Goal: Task Accomplishment & Management: Manage account settings

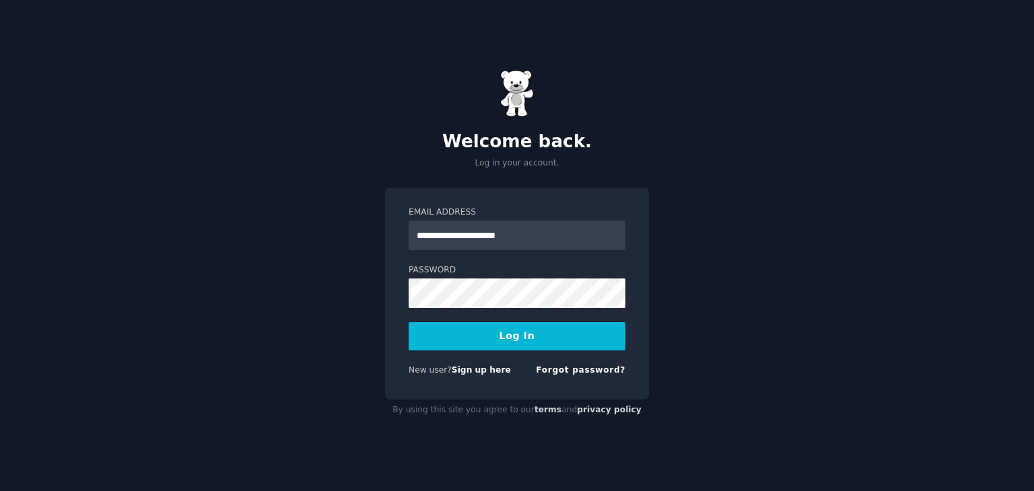
click at [477, 336] on button "Log In" at bounding box center [517, 336] width 217 height 28
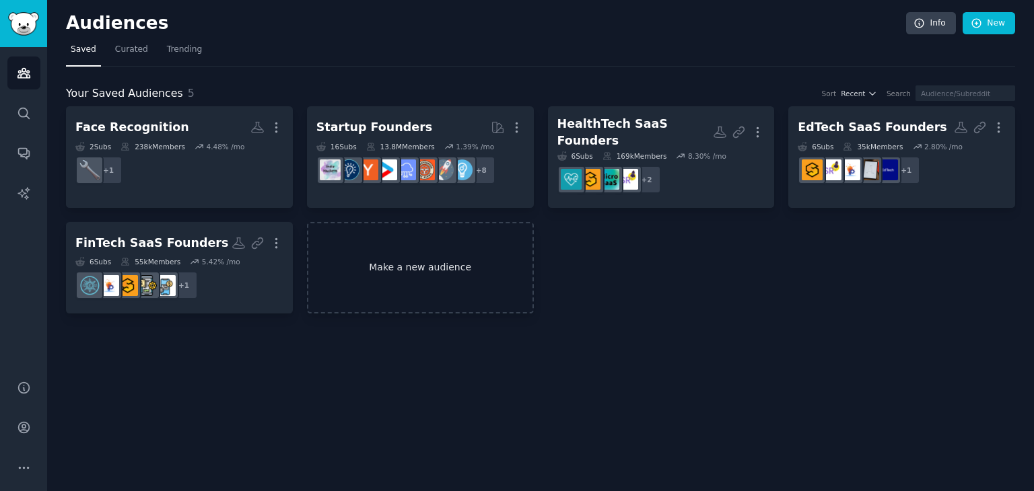
click at [466, 278] on link "Make a new audience" at bounding box center [420, 268] width 227 height 92
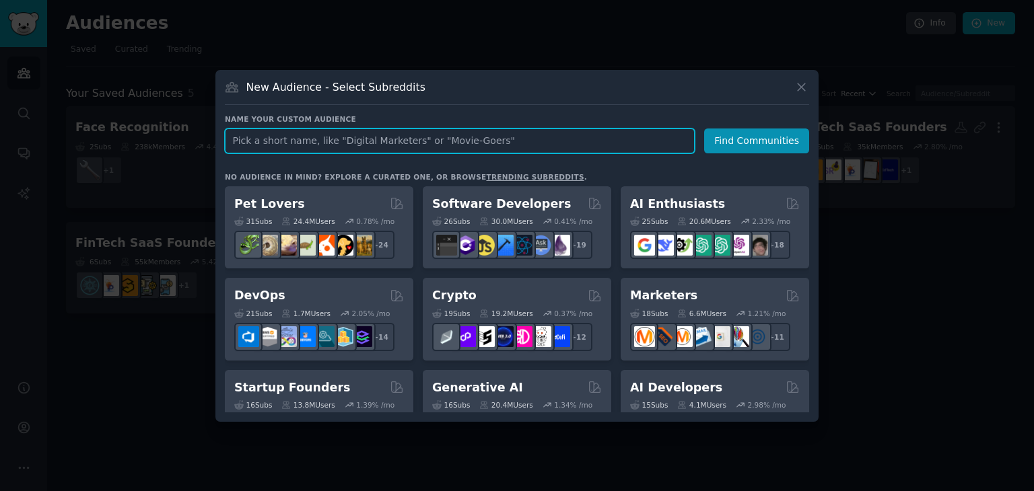
paste input "Vacation budgeting"
type input "Vacation budgeting"
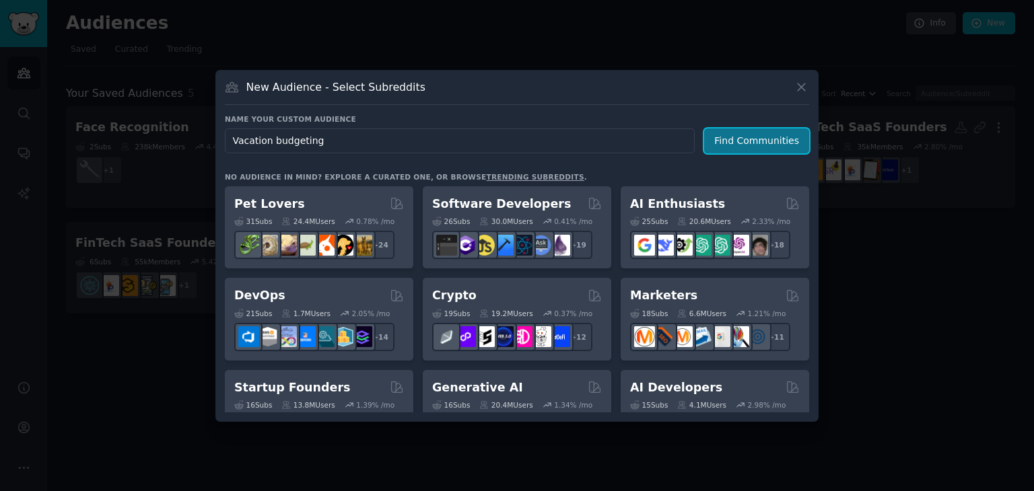
click at [748, 139] on button "Find Communities" at bounding box center [756, 141] width 105 height 25
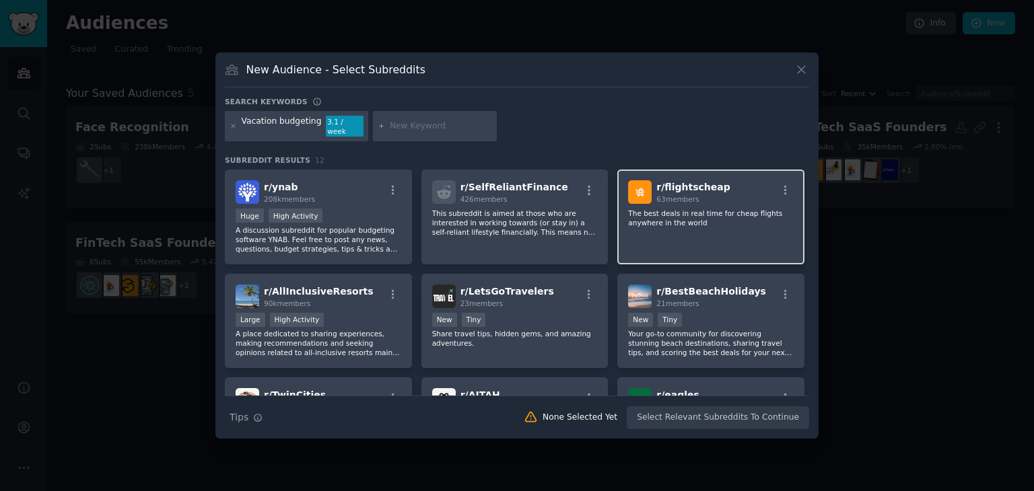
click at [722, 228] on div "r/ flightscheap 63 members The best deals in real time for cheap flights anywhe…" at bounding box center [710, 217] width 187 height 95
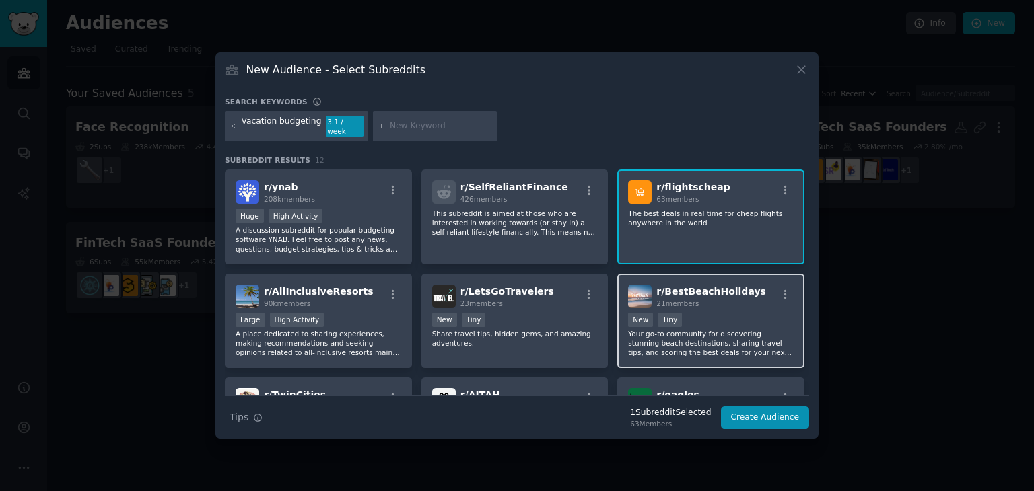
click at [703, 313] on div "New Tiny" at bounding box center [711, 321] width 166 height 17
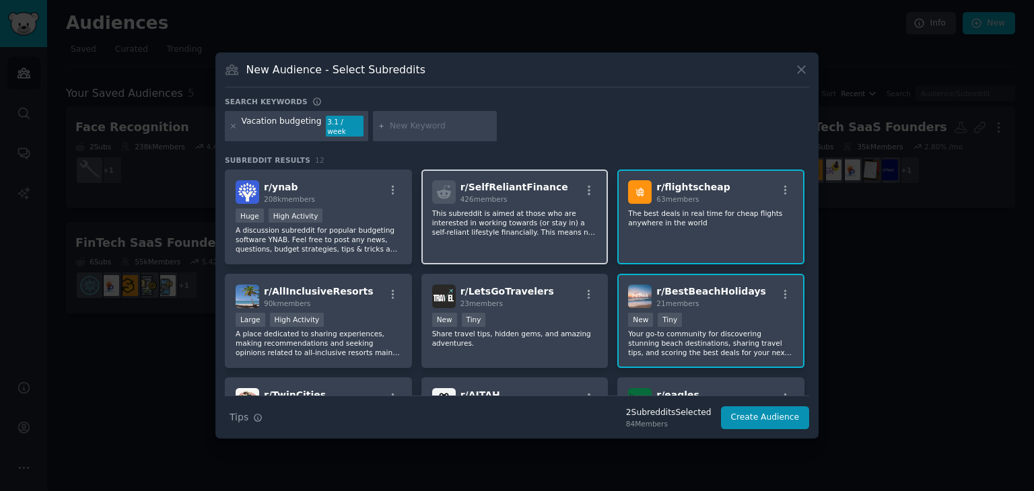
click at [520, 250] on div "r/ SelfReliantFinance 426 members This subreddit is aimed at those who are inte…" at bounding box center [514, 217] width 187 height 95
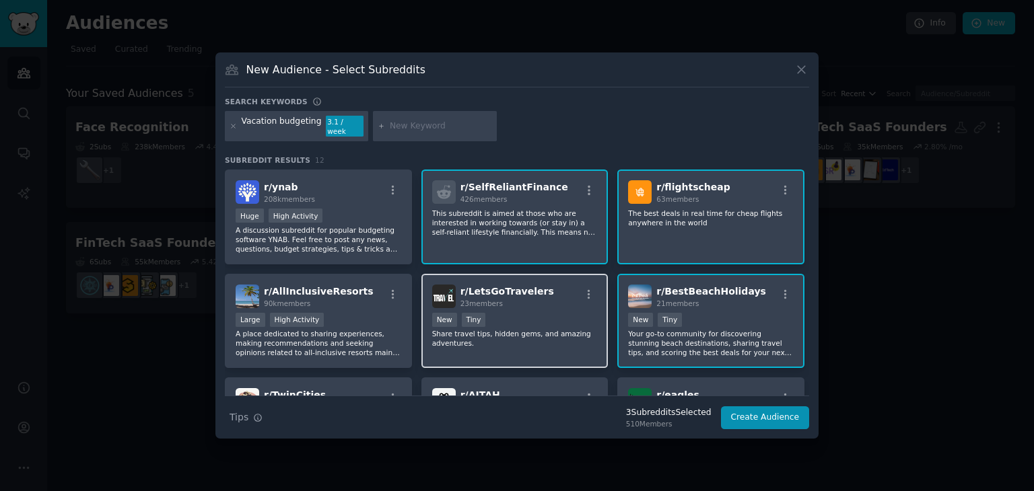
click at [528, 337] on p "Share travel tips, hidden gems, and amazing adventures." at bounding box center [515, 338] width 166 height 19
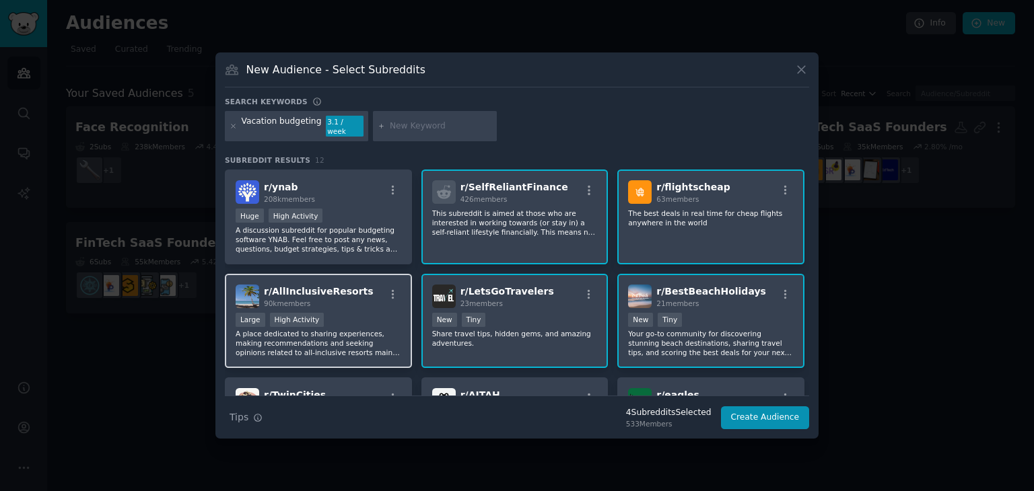
click at [366, 313] on div ">= 80th percentile for submissions / day Large High Activity" at bounding box center [319, 321] width 166 height 17
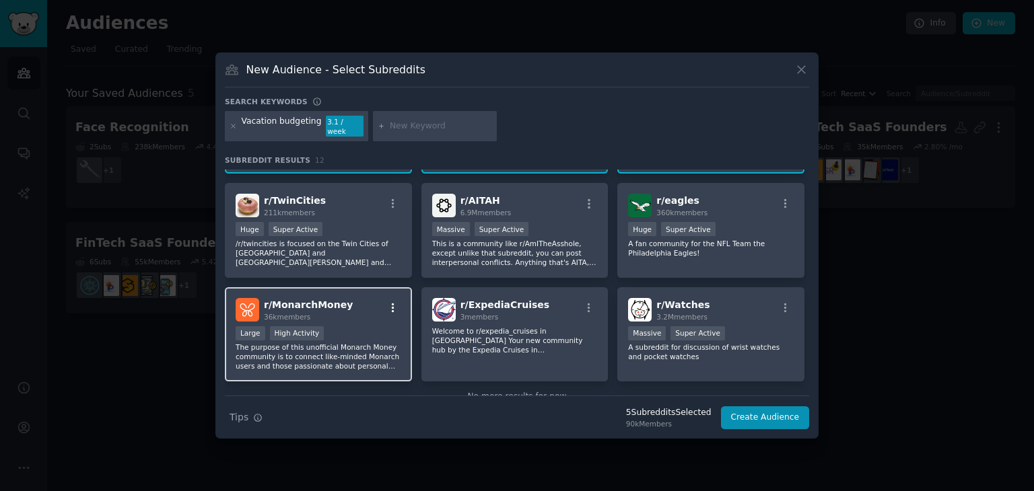
scroll to position [202, 0]
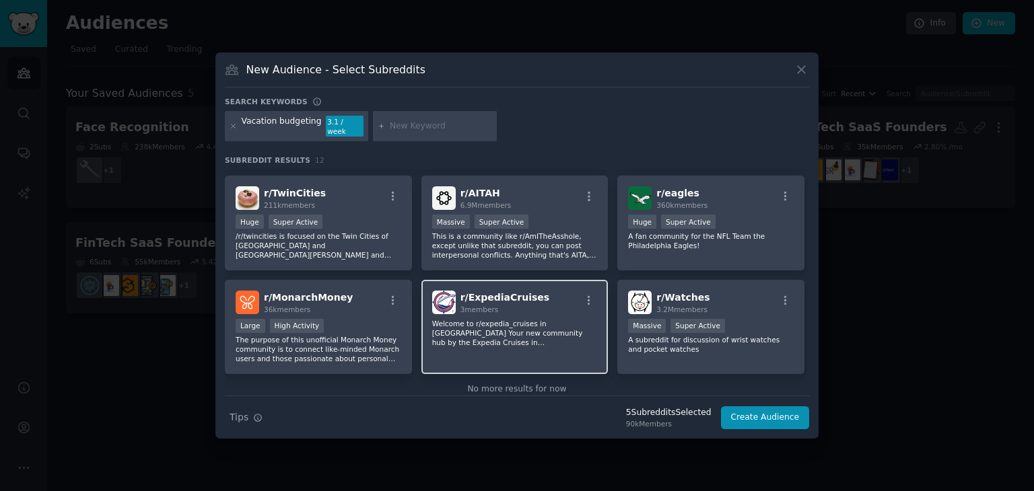
click at [569, 347] on div "r/ ExpediaCruises 3 members Welcome to r/expedia_cruises in [GEOGRAPHIC_DATA] Y…" at bounding box center [514, 327] width 187 height 95
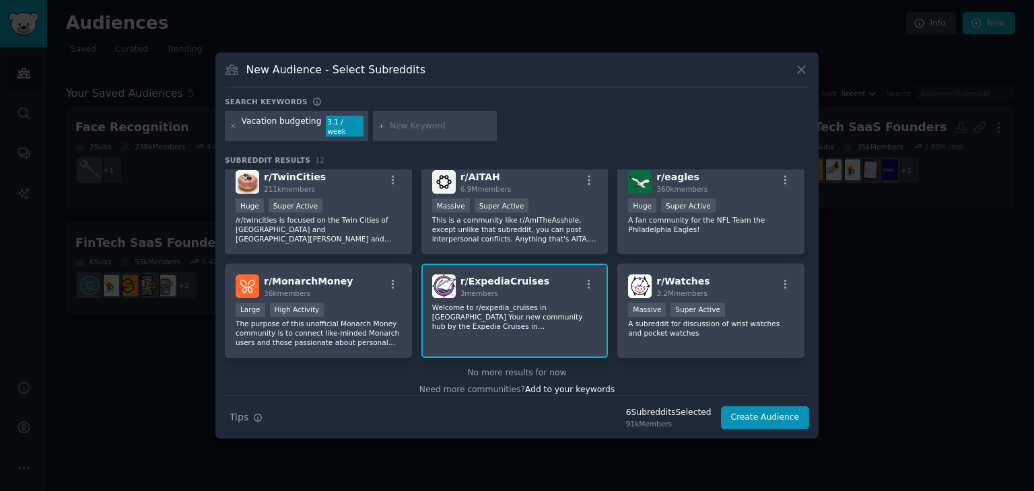
scroll to position [226, 0]
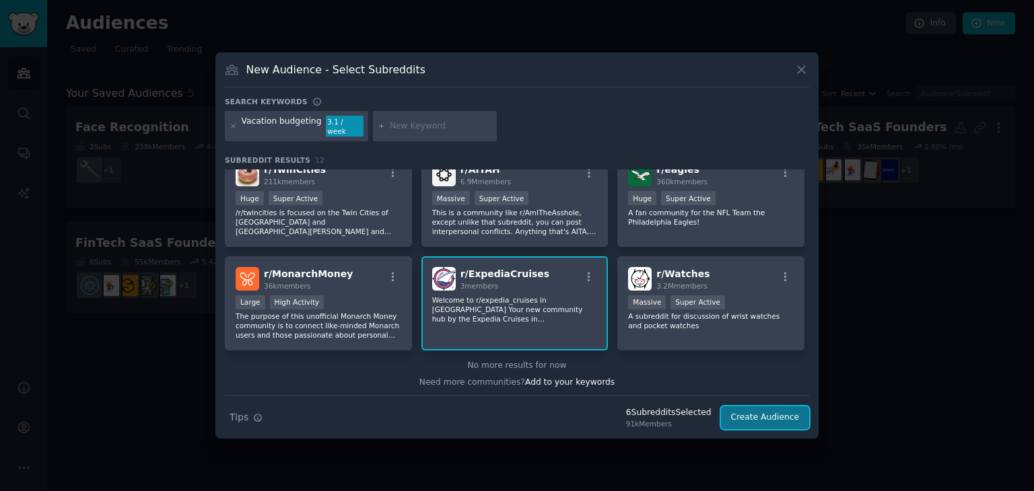
click at [769, 413] on button "Create Audience" at bounding box center [765, 418] width 89 height 23
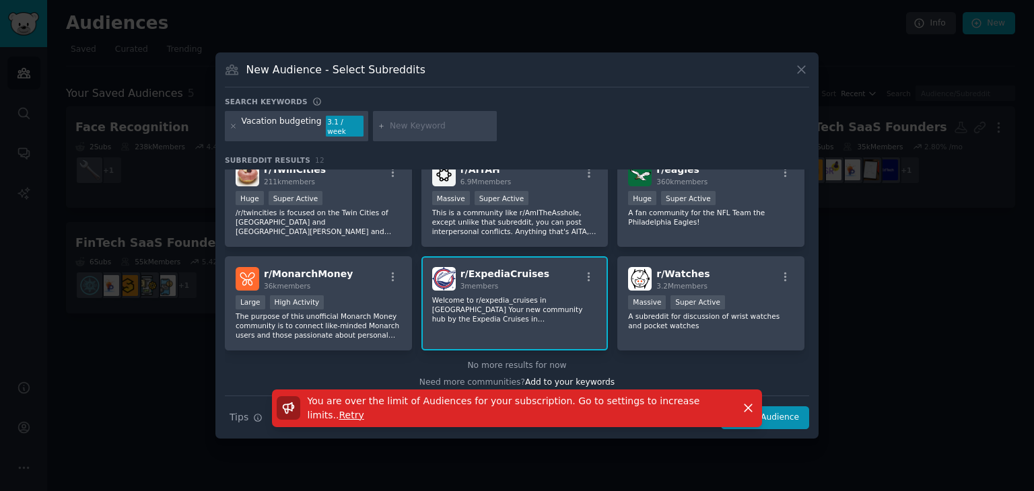
click at [364, 410] on span "Retry" at bounding box center [351, 415] width 25 height 11
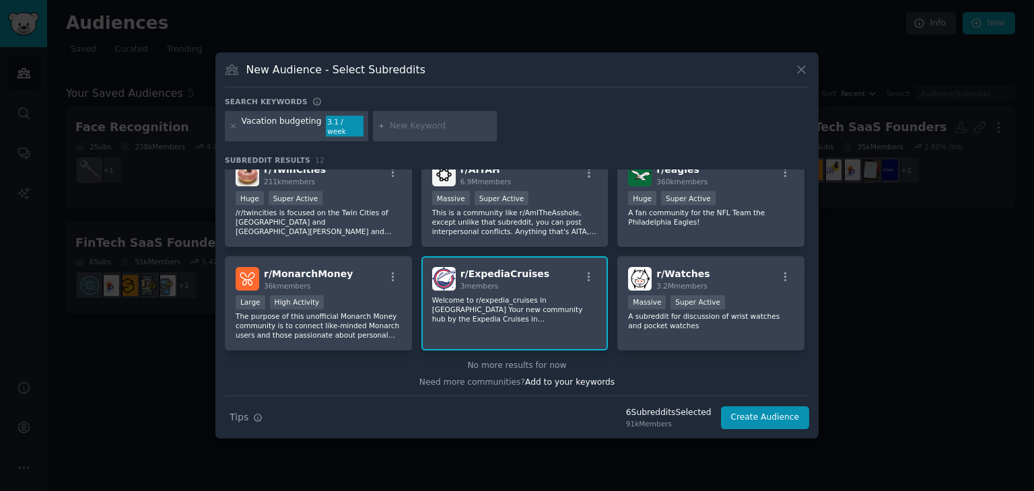
click at [487, 337] on div "r/ ExpediaCruises 3 members Welcome to r/expedia_cruises in [GEOGRAPHIC_DATA] Y…" at bounding box center [514, 303] width 187 height 95
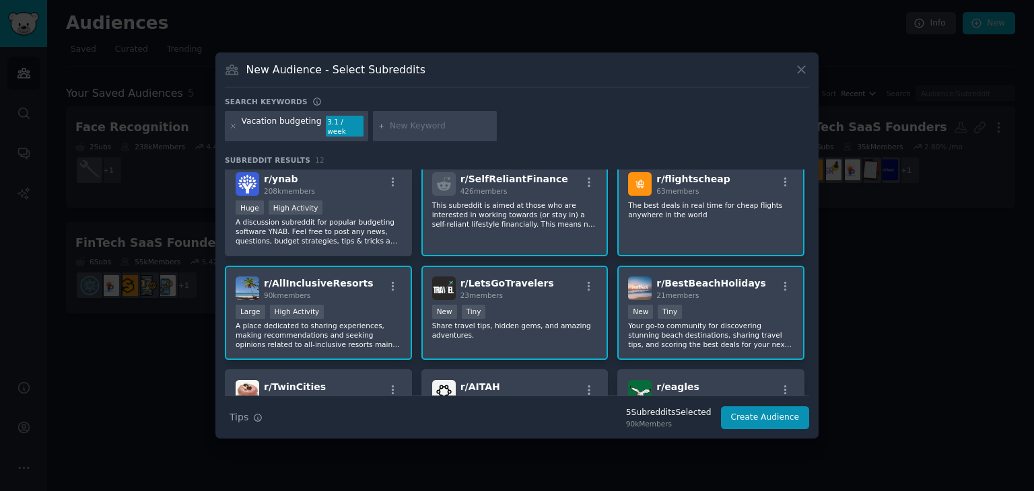
scroll to position [0, 0]
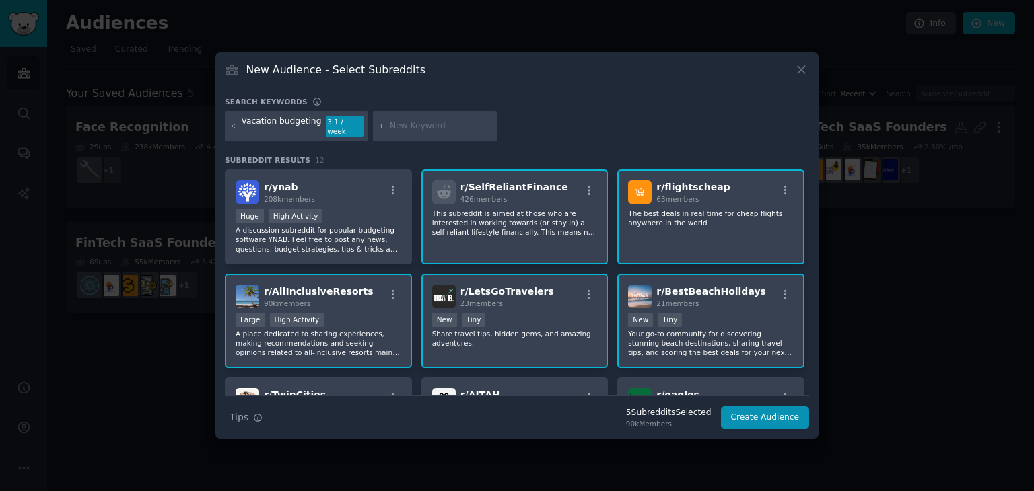
click at [571, 322] on div "< 100 members New Tiny" at bounding box center [515, 321] width 166 height 17
click at [796, 75] on icon at bounding box center [801, 70] width 14 height 14
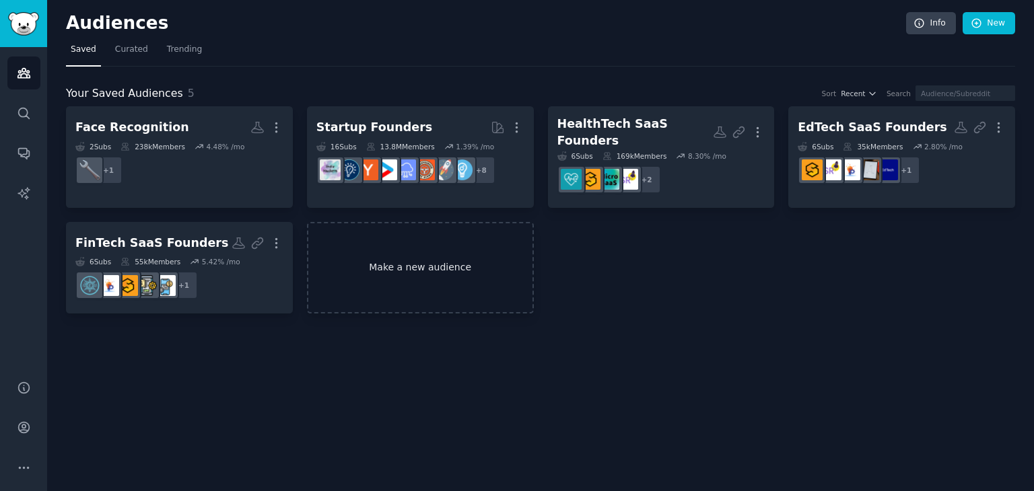
click at [387, 271] on link "Make a new audience" at bounding box center [420, 268] width 227 height 92
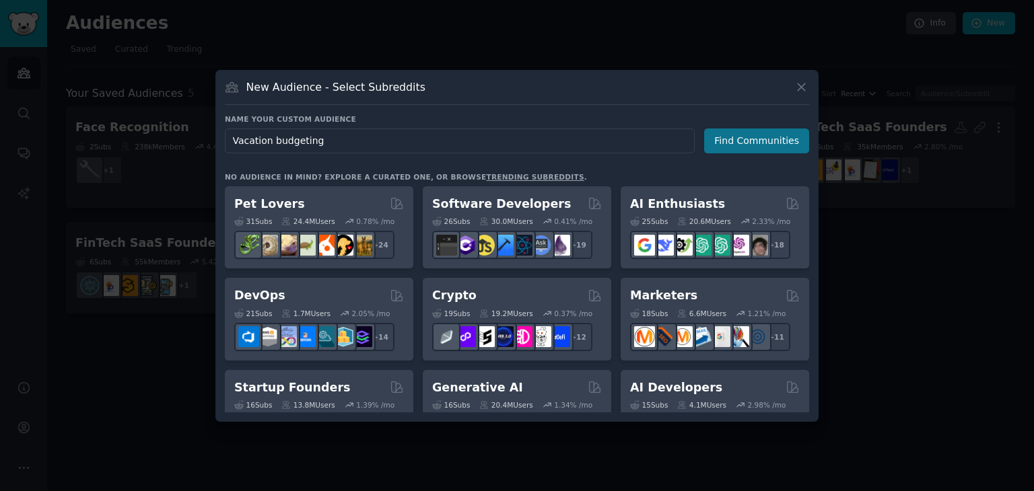
type input "Vacation budgeting"
click at [784, 137] on button "Find Communities" at bounding box center [756, 141] width 105 height 25
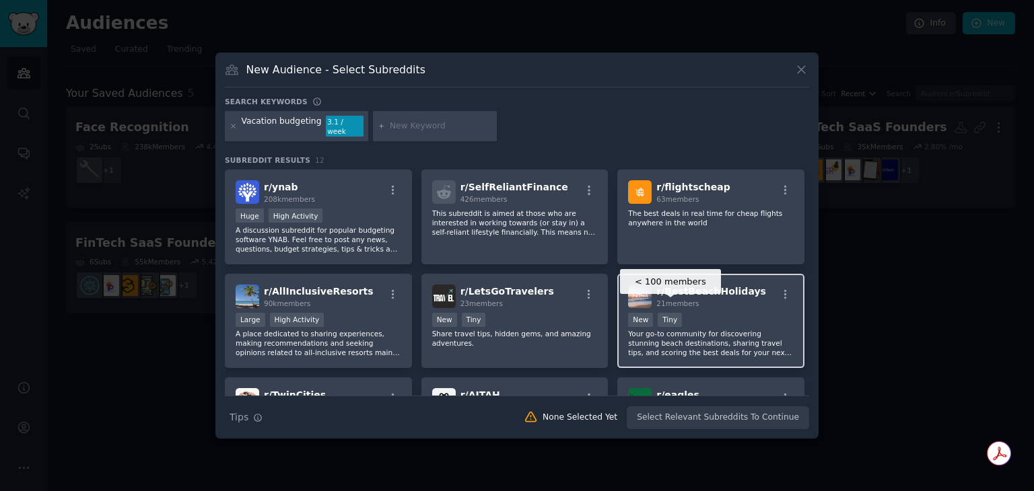
click at [667, 318] on div "Tiny" at bounding box center [670, 320] width 24 height 14
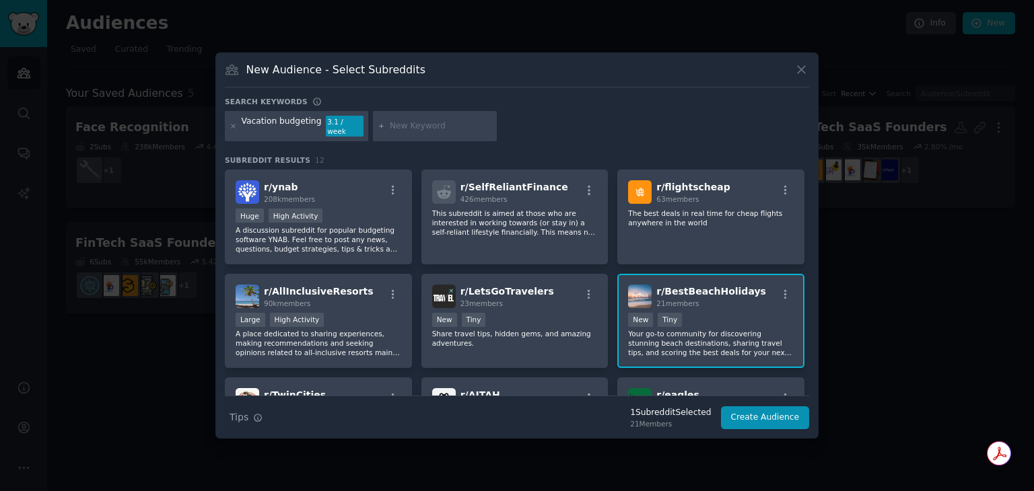
click at [722, 318] on div "< 100 members New Tiny" at bounding box center [711, 321] width 166 height 17
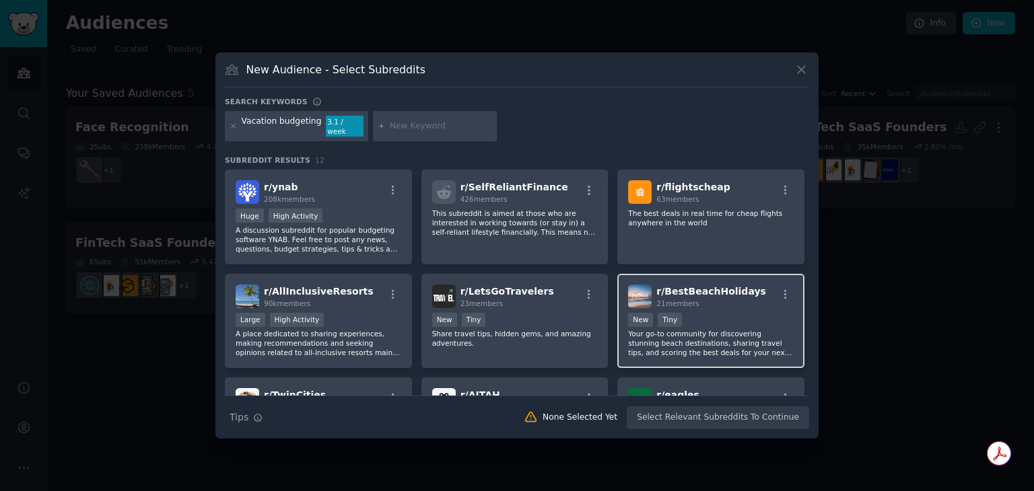
click at [722, 318] on div "< 100 members New Tiny" at bounding box center [711, 321] width 166 height 17
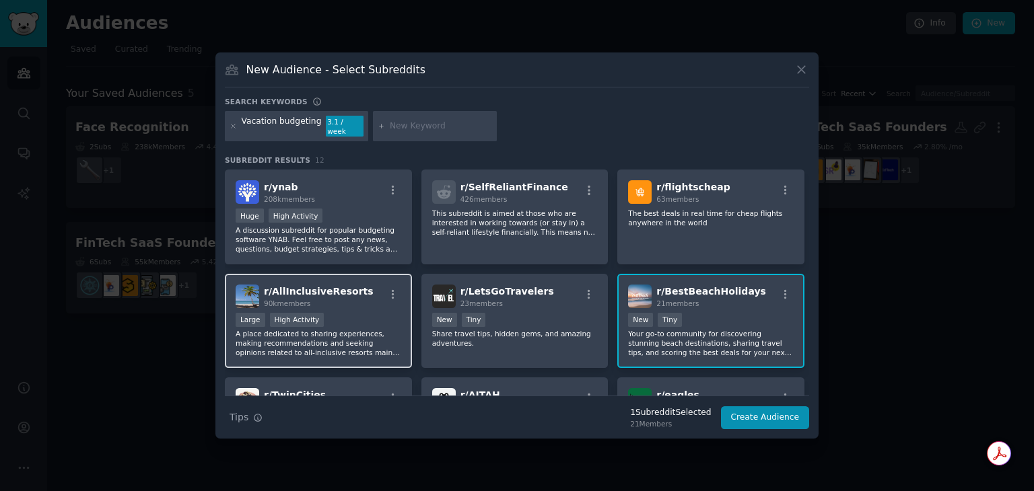
click at [339, 341] on p "A place dedicated to sharing experiences, making recommendations and seeking op…" at bounding box center [319, 343] width 166 height 28
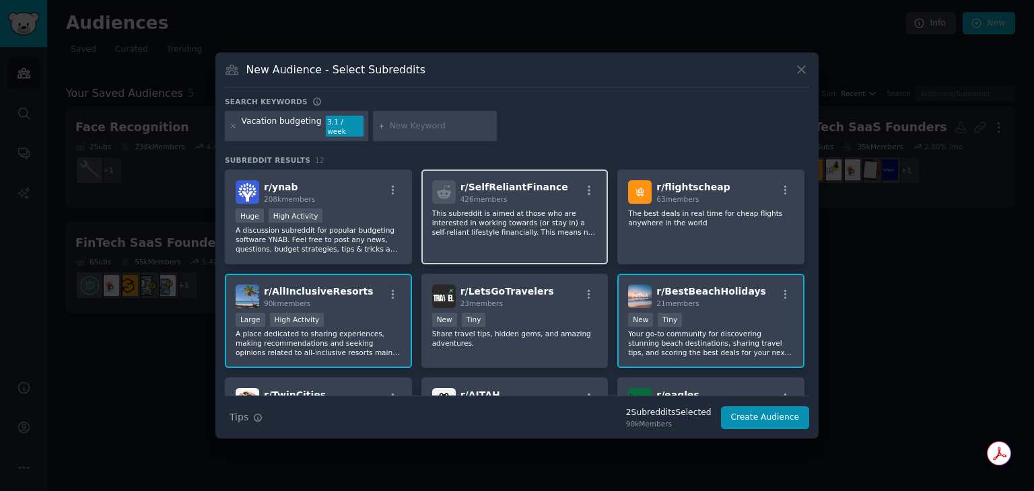
click at [557, 223] on p "This subreddit is aimed at those who are interested in working towards (or stay…" at bounding box center [515, 223] width 166 height 28
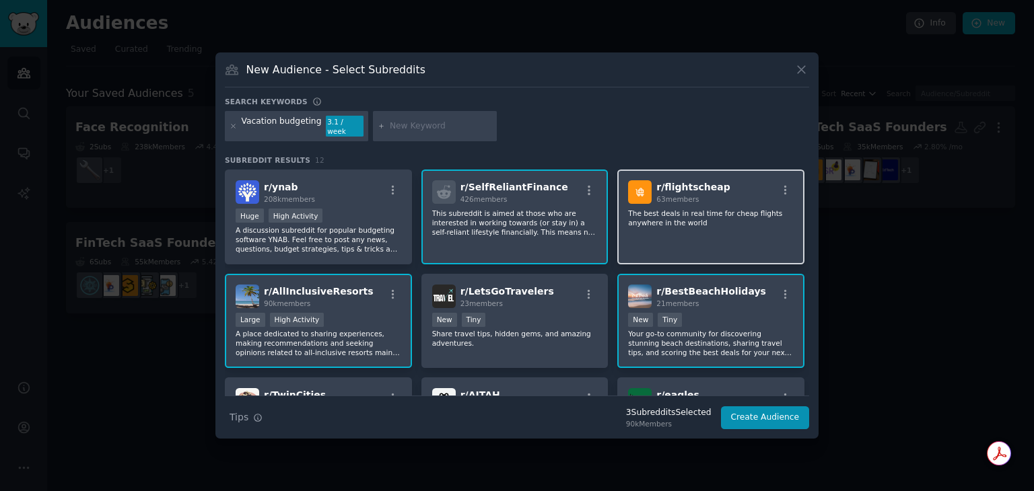
click at [685, 236] on div "r/ flightscheap 63 members The best deals in real time for cheap flights anywhe…" at bounding box center [710, 217] width 187 height 95
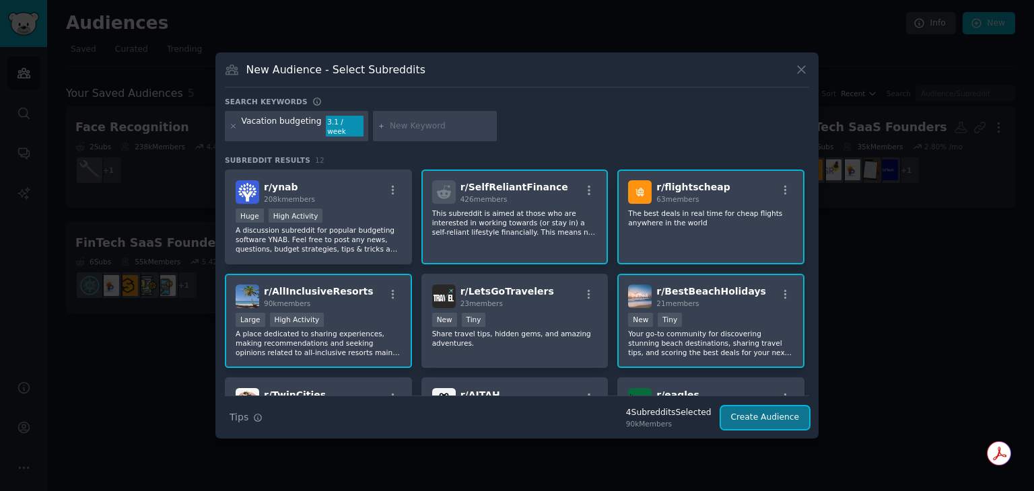
click at [767, 409] on button "Create Audience" at bounding box center [765, 418] width 89 height 23
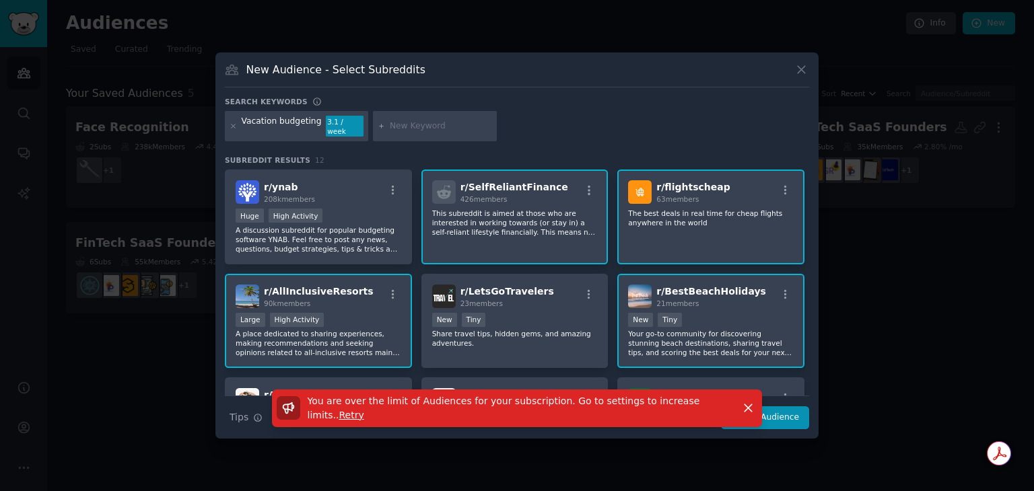
click at [690, 411] on span "You are over the limit of Audiences for your subscription. Go to settings to in…" at bounding box center [504, 408] width 392 height 25
click at [364, 410] on span "Retry" at bounding box center [351, 415] width 25 height 11
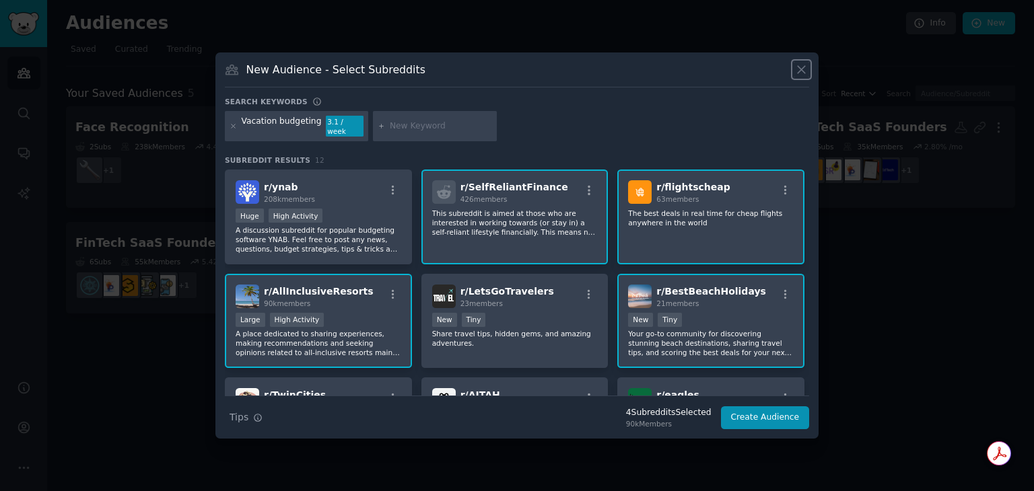
click at [805, 73] on icon at bounding box center [801, 69] width 7 height 7
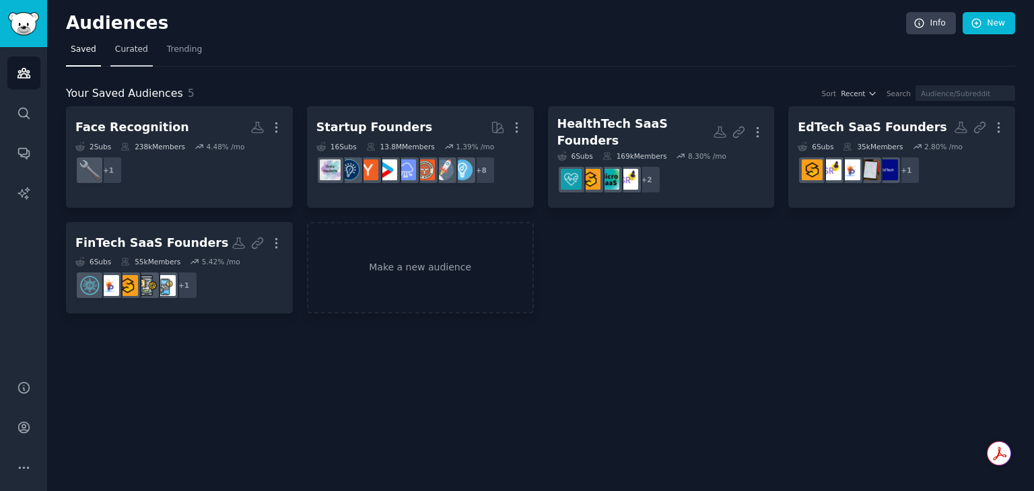
click at [120, 53] on span "Curated" at bounding box center [131, 50] width 33 height 12
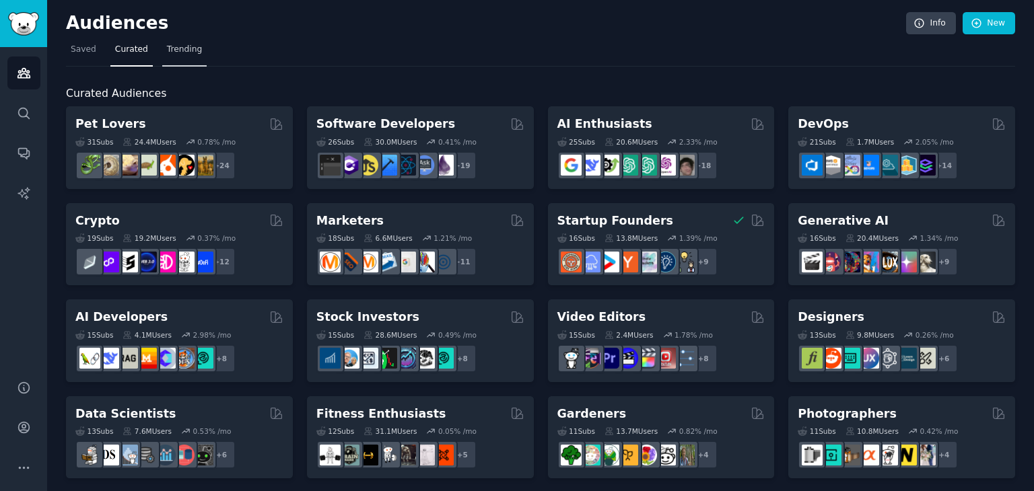
click at [186, 46] on span "Trending" at bounding box center [184, 50] width 35 height 12
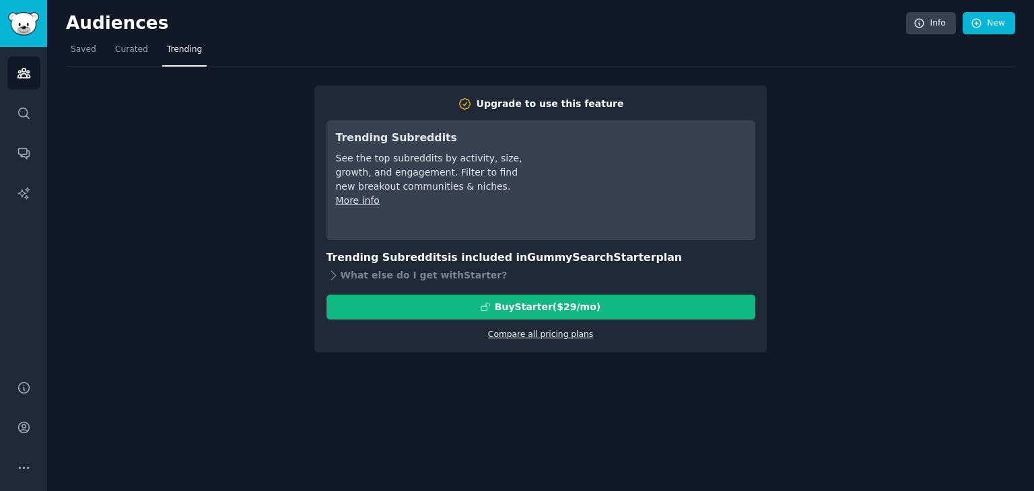
click at [560, 337] on link "Compare all pricing plans" at bounding box center [540, 334] width 105 height 9
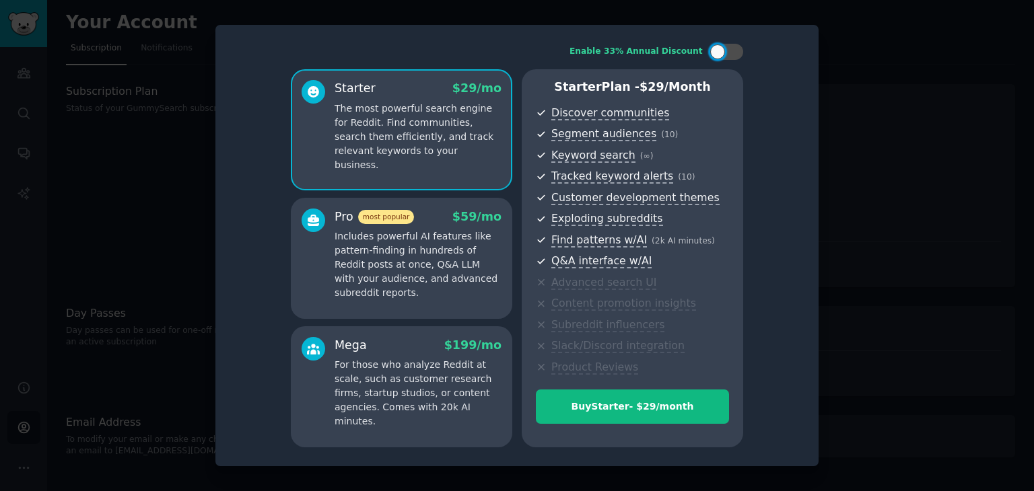
click at [924, 96] on div at bounding box center [517, 245] width 1034 height 491
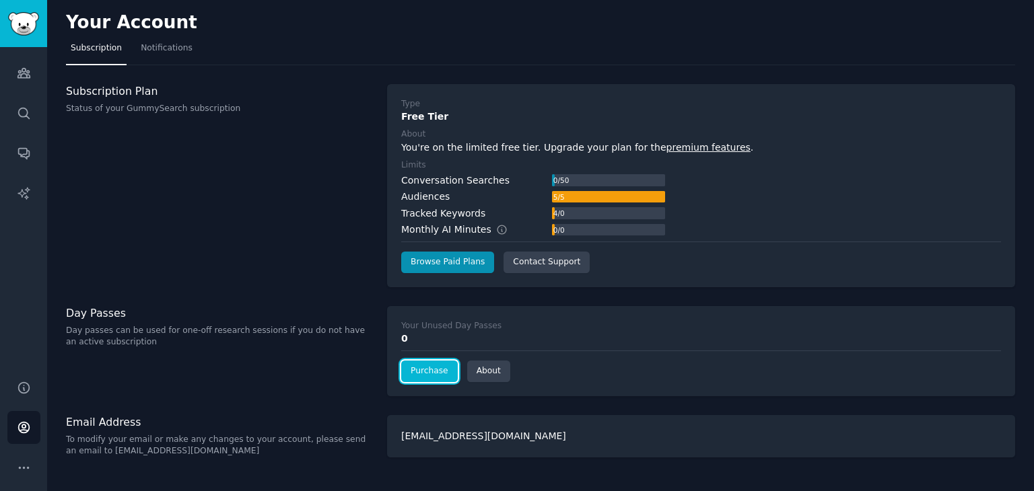
click at [431, 372] on link "Purchase" at bounding box center [429, 372] width 57 height 22
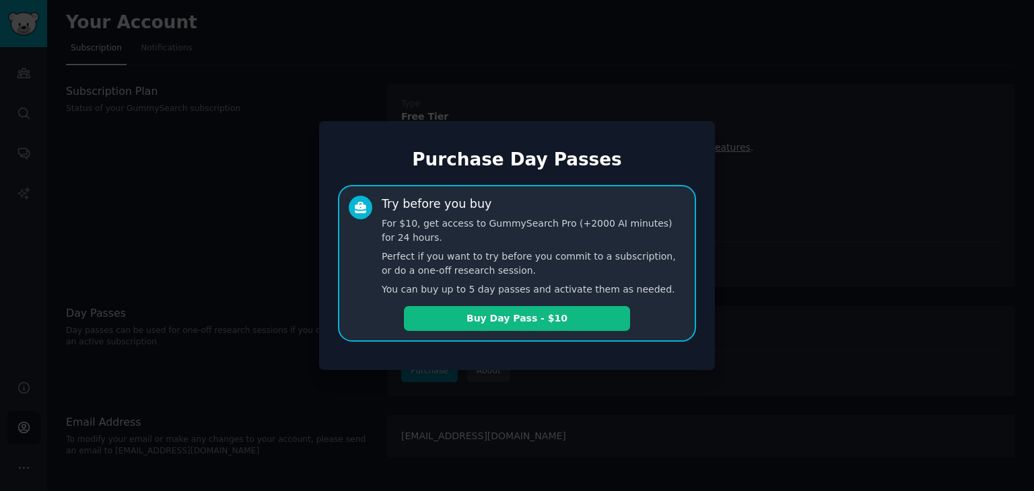
click at [794, 249] on div at bounding box center [517, 245] width 1034 height 491
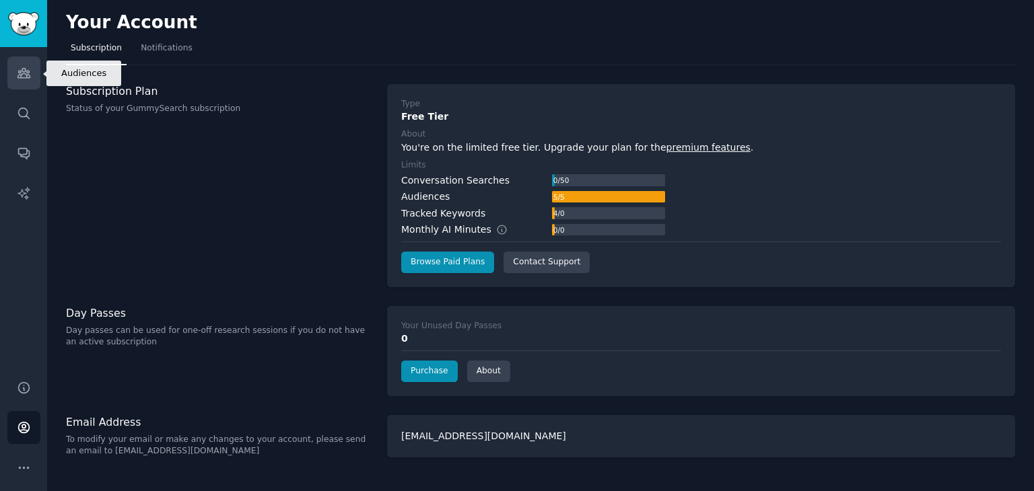
click at [19, 76] on icon "Sidebar" at bounding box center [24, 73] width 14 height 14
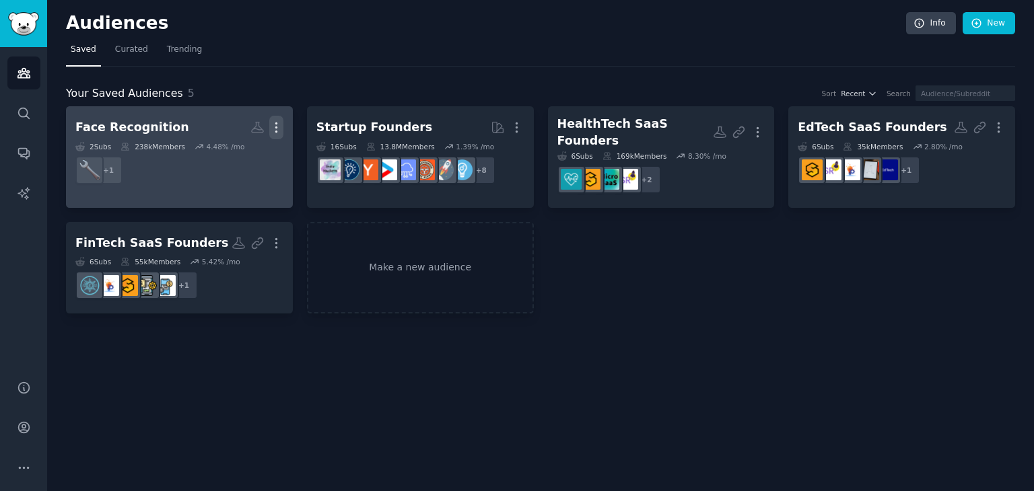
click at [277, 130] on icon "button" at bounding box center [276, 127] width 14 height 14
click at [242, 158] on p "Delete" at bounding box center [239, 156] width 31 height 14
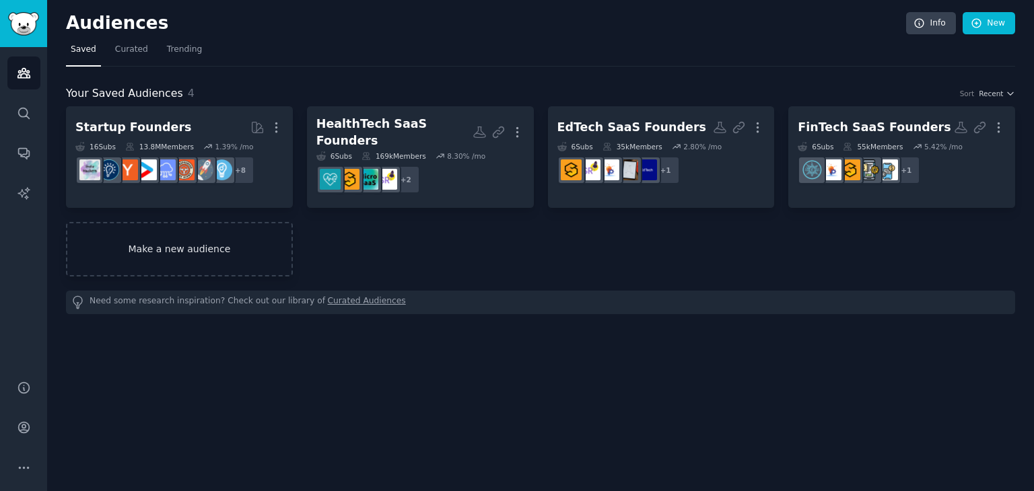
click at [178, 227] on link "Make a new audience" at bounding box center [179, 249] width 227 height 55
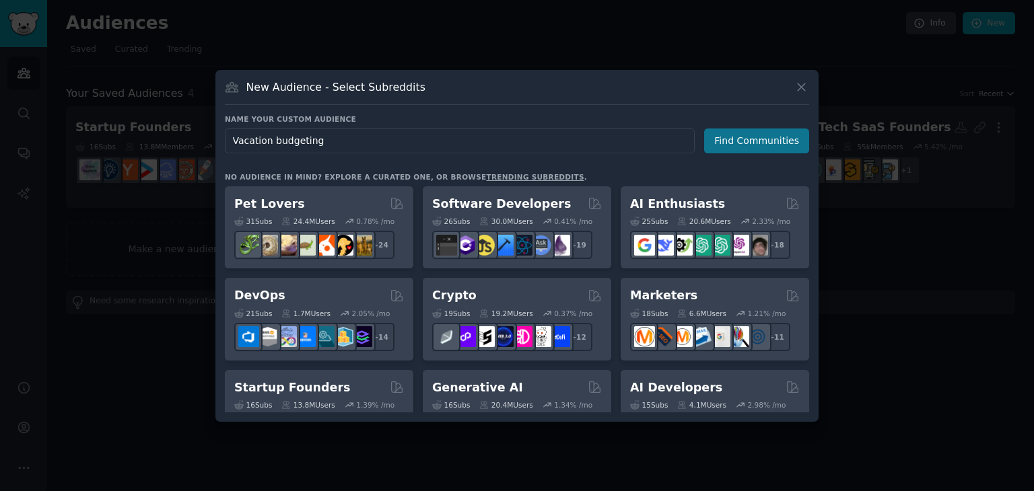
type input "Vacation budgeting"
click at [728, 144] on button "Find Communities" at bounding box center [756, 141] width 105 height 25
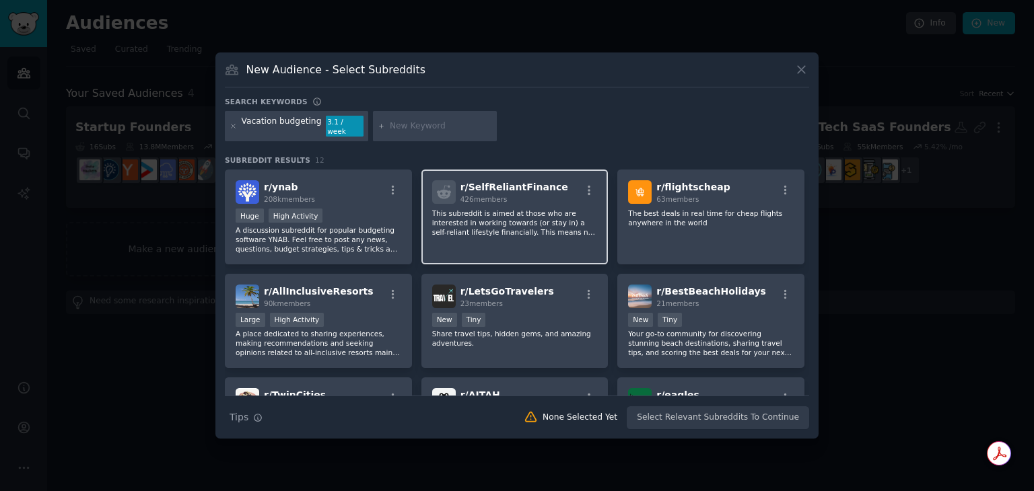
click at [543, 195] on div "426 members" at bounding box center [514, 199] width 108 height 9
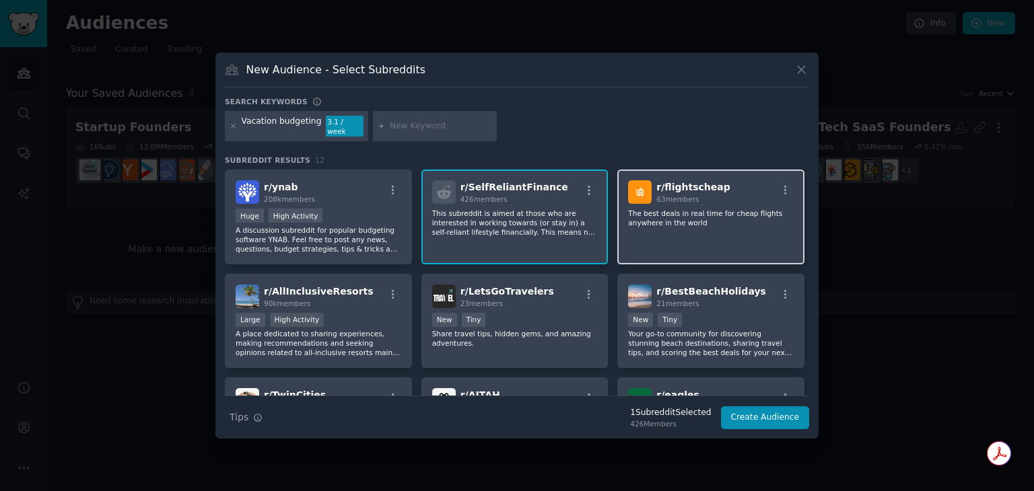
click at [646, 209] on p "The best deals in real time for cheap flights anywhere in the world" at bounding box center [711, 218] width 166 height 19
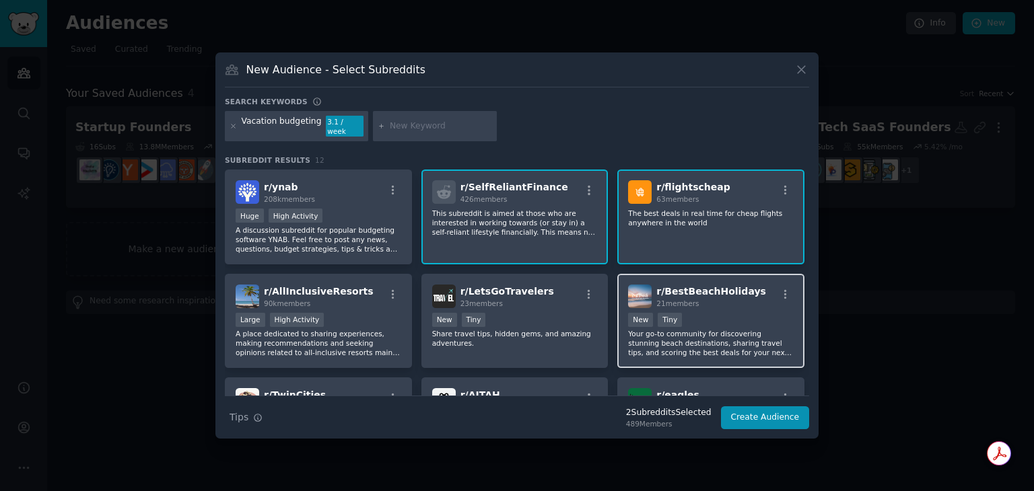
click at [755, 329] on p "Your go-to community for discovering stunning beach destinations, sharing trave…" at bounding box center [711, 343] width 166 height 28
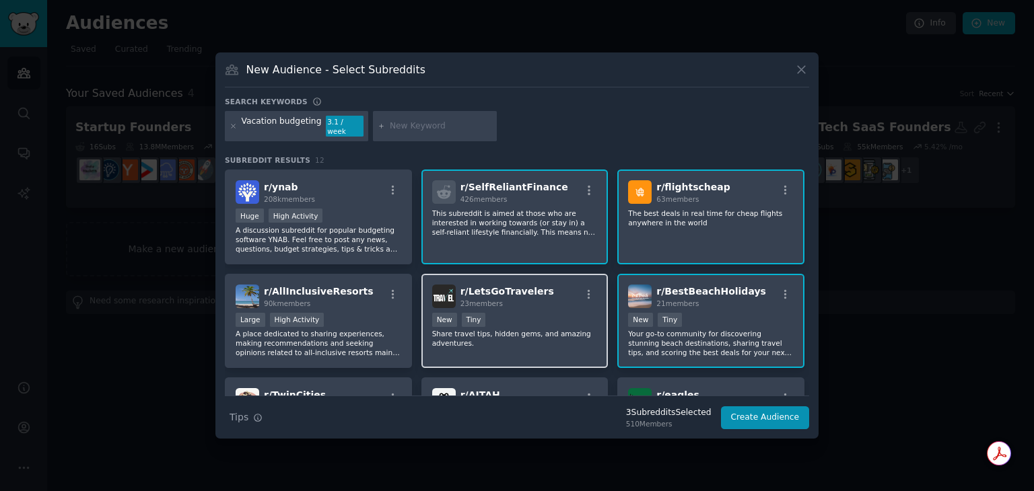
click at [566, 335] on p "Share travel tips, hidden gems, and amazing adventures." at bounding box center [515, 338] width 166 height 19
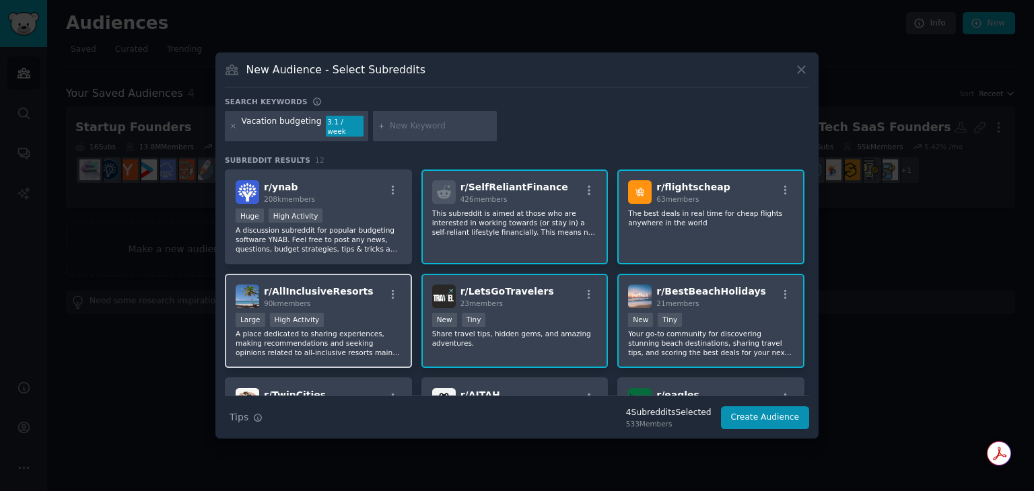
click at [334, 329] on p "A place dedicated to sharing experiences, making recommendations and seeking op…" at bounding box center [319, 343] width 166 height 28
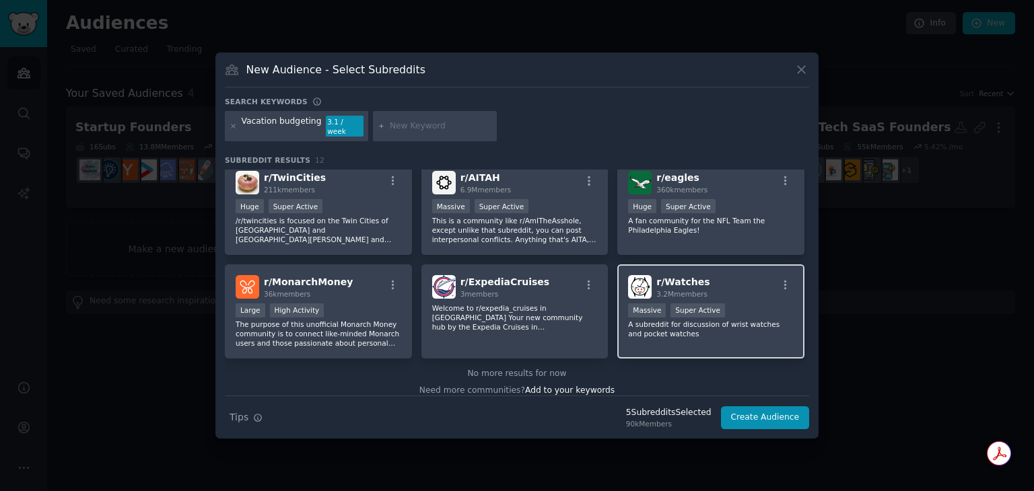
scroll to position [226, 0]
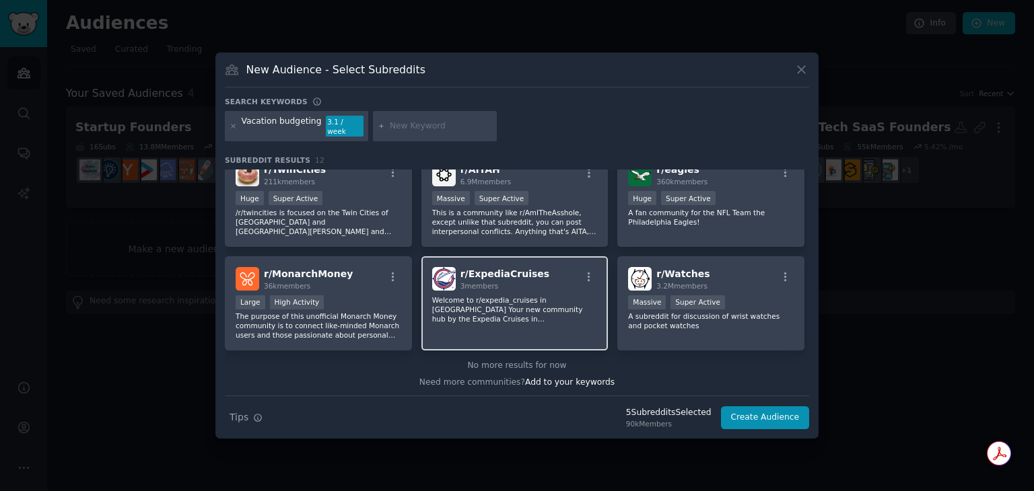
click at [539, 300] on p "Welcome to r/expedia_cruises in [GEOGRAPHIC_DATA] Your new community hub by the…" at bounding box center [515, 310] width 166 height 28
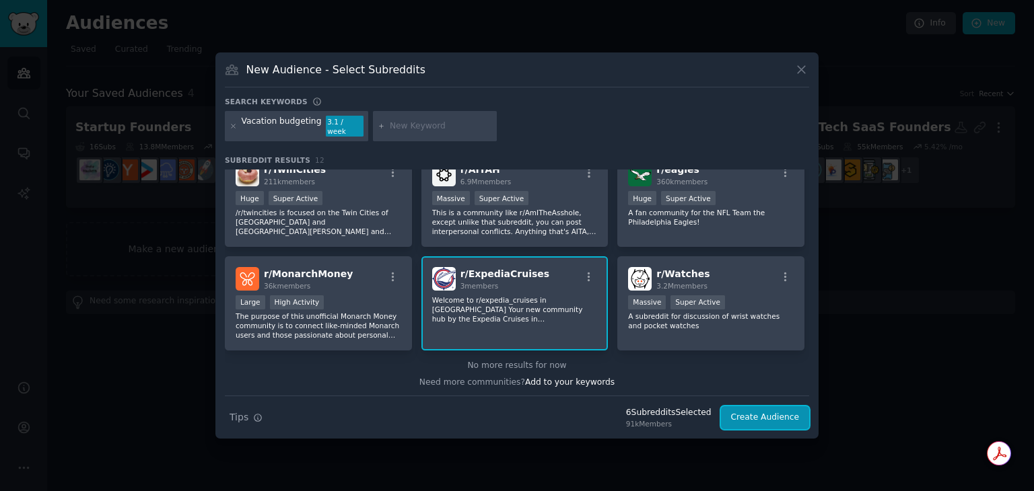
click at [740, 407] on button "Create Audience" at bounding box center [765, 418] width 89 height 23
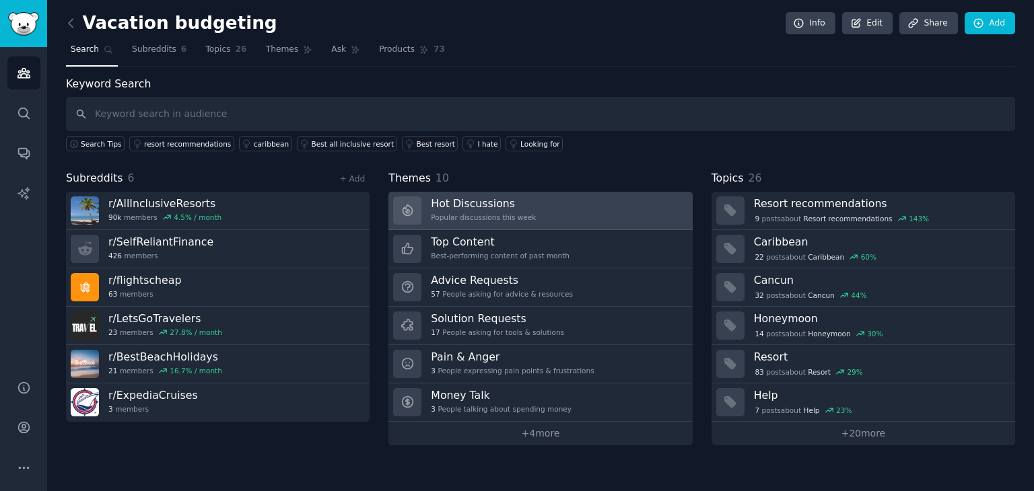
click at [539, 204] on link "Hot Discussions Popular discussions this week" at bounding box center [540, 211] width 304 height 38
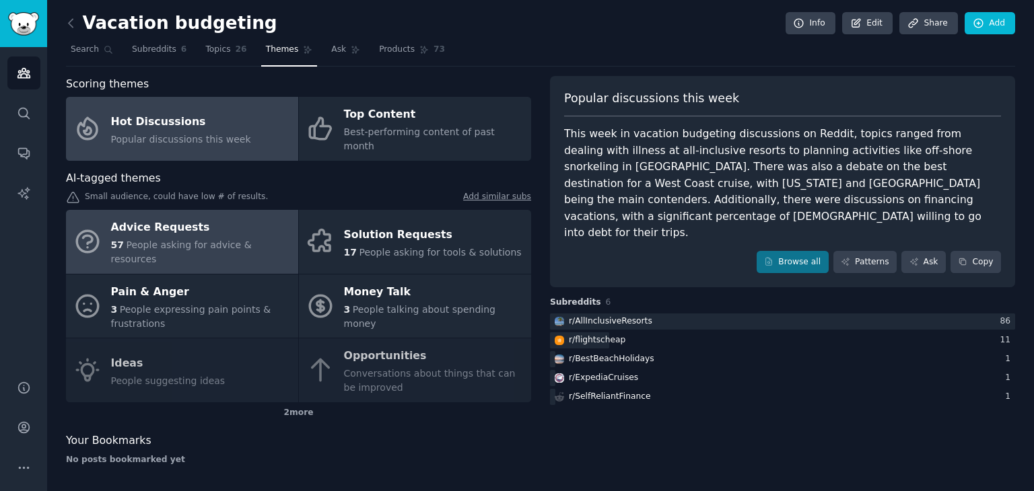
click at [234, 240] on span "People asking for advice & resources" at bounding box center [181, 252] width 141 height 25
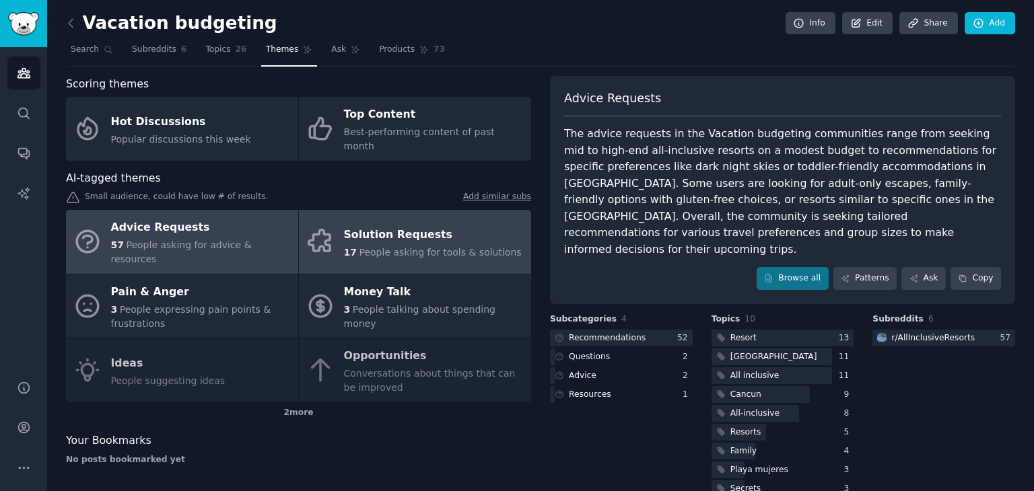
click at [442, 224] on div "Solution Requests" at bounding box center [433, 235] width 178 height 22
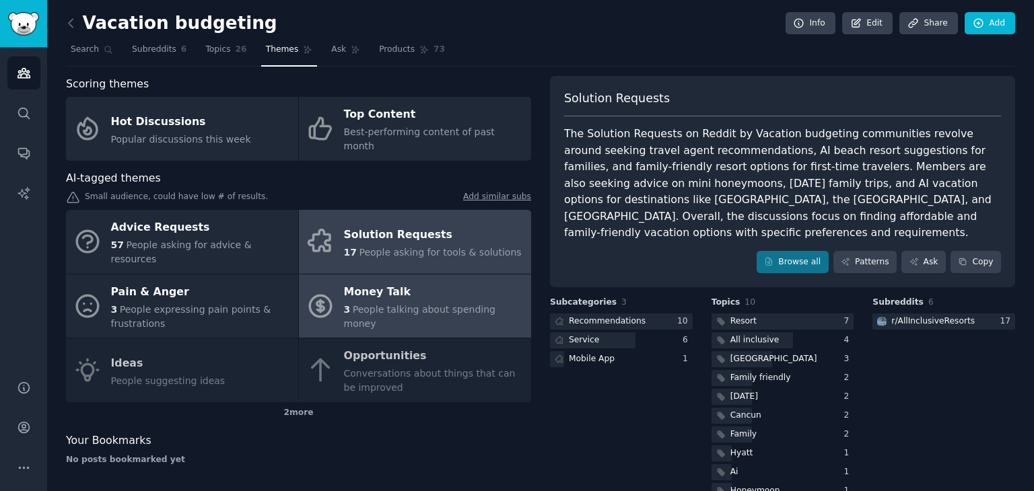
click at [423, 281] on div "Money Talk" at bounding box center [434, 292] width 180 height 22
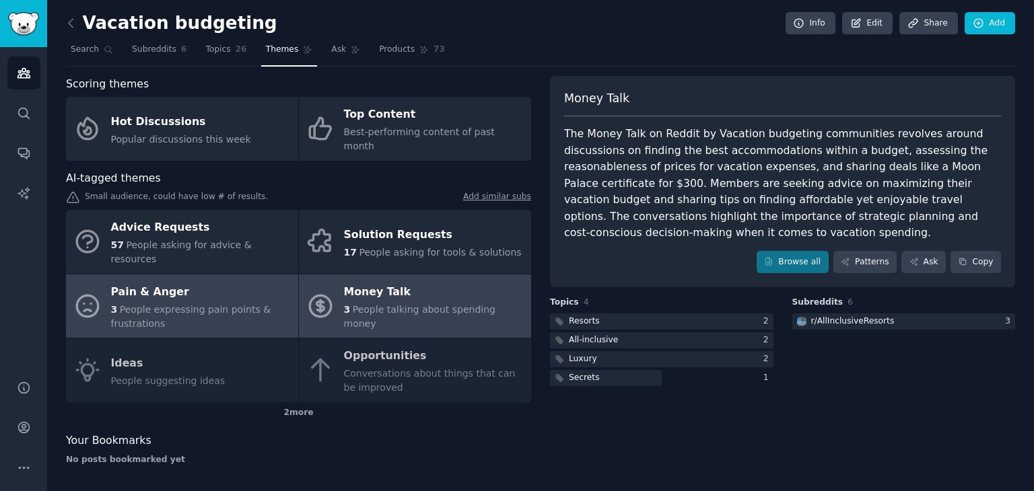
click at [171, 281] on div "Pain & Anger" at bounding box center [201, 292] width 180 height 22
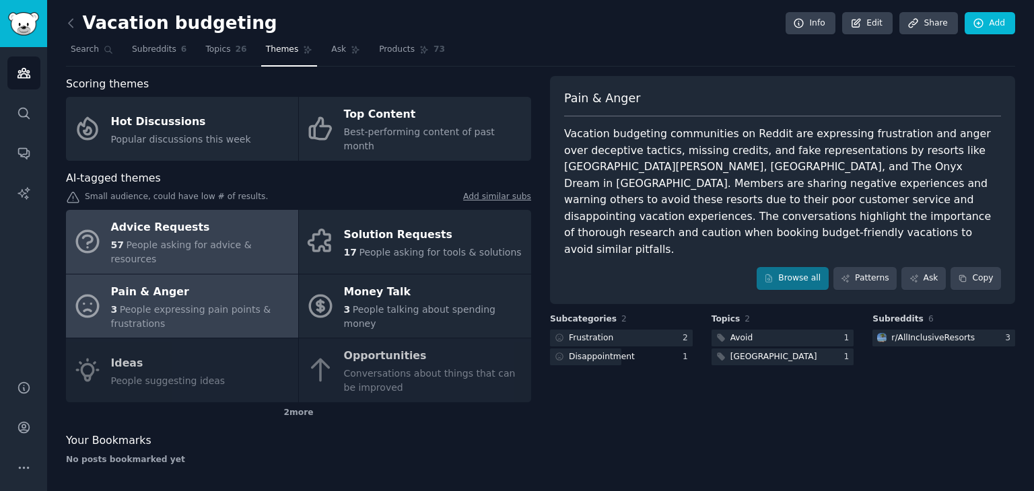
click at [235, 220] on div "Advice Requests" at bounding box center [201, 228] width 180 height 22
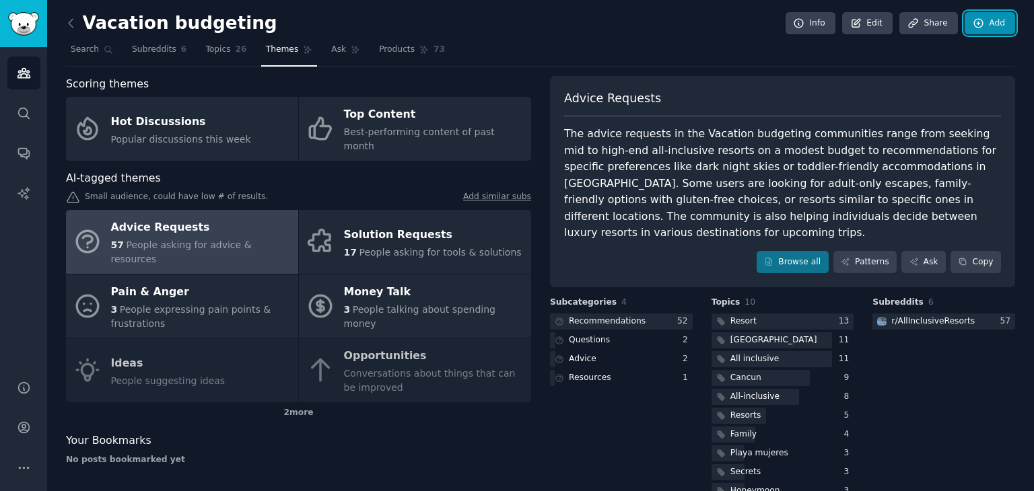
click at [996, 24] on link "Add" at bounding box center [990, 23] width 50 height 23
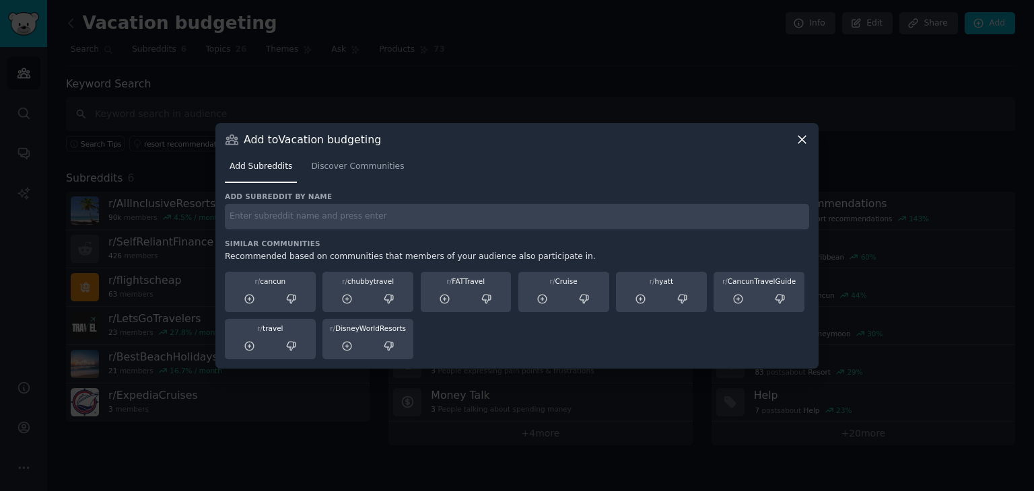
click at [794, 141] on div "Add to Vacation budgeting" at bounding box center [517, 140] width 584 height 14
click at [802, 141] on icon at bounding box center [802, 140] width 14 height 14
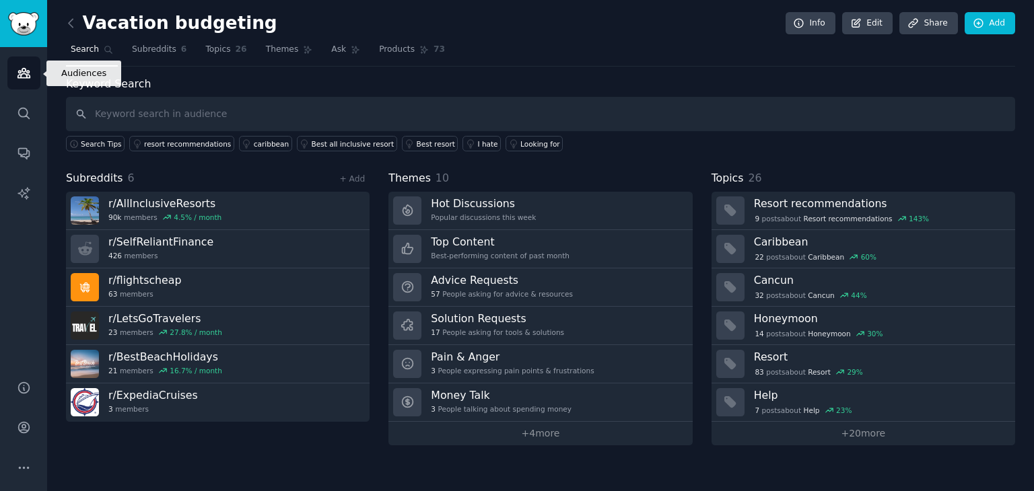
click at [18, 82] on link "Audiences" at bounding box center [23, 73] width 33 height 33
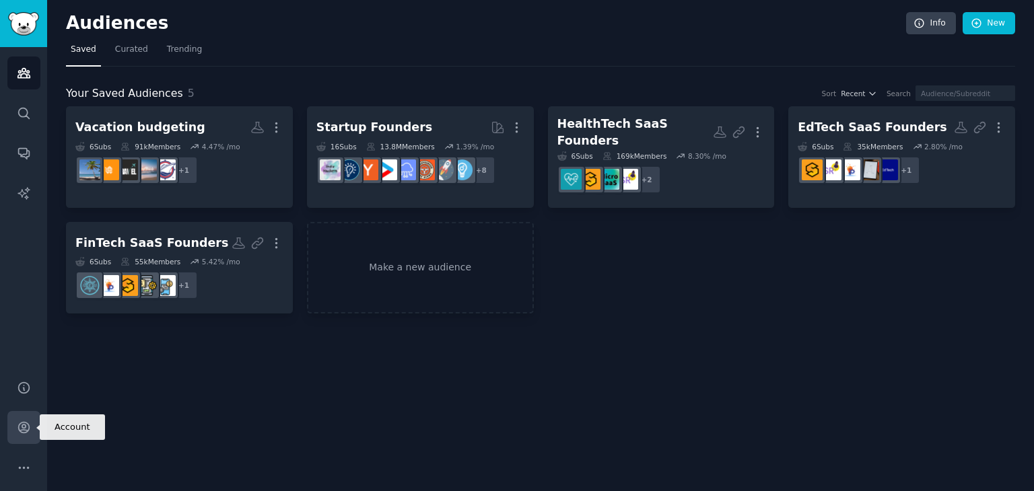
click at [26, 431] on icon "Sidebar" at bounding box center [24, 428] width 14 height 14
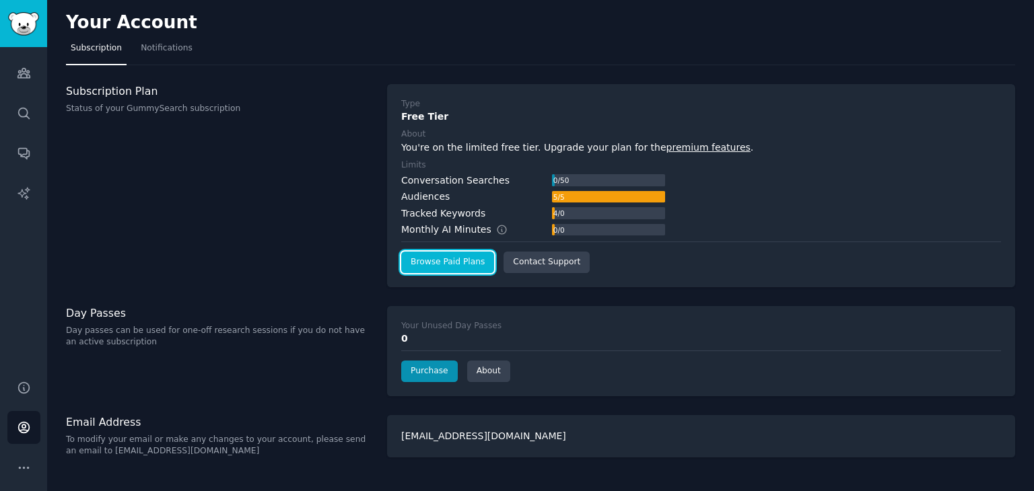
click at [431, 256] on link "Browse Paid Plans" at bounding box center [447, 263] width 93 height 22
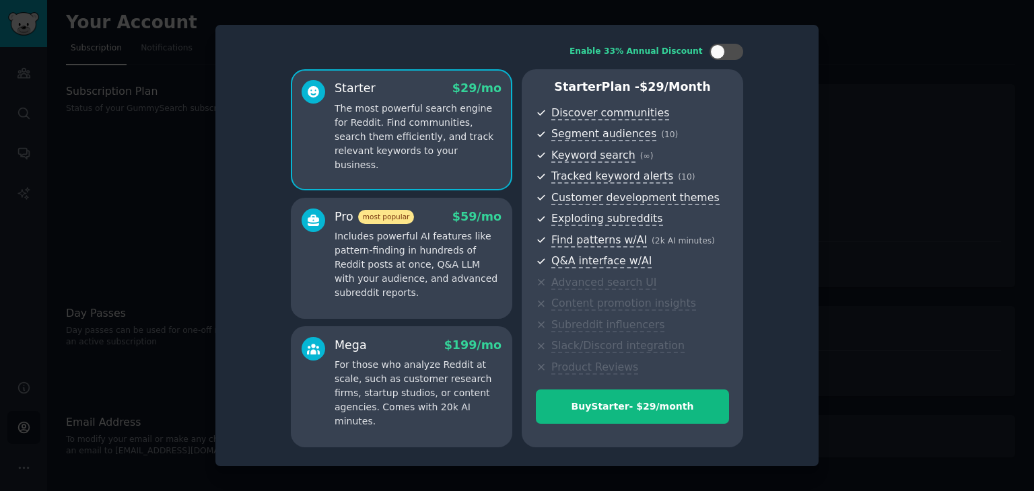
click at [355, 263] on p "Includes powerful AI features like pattern-finding in hundreds of Reddit posts …" at bounding box center [418, 265] width 167 height 71
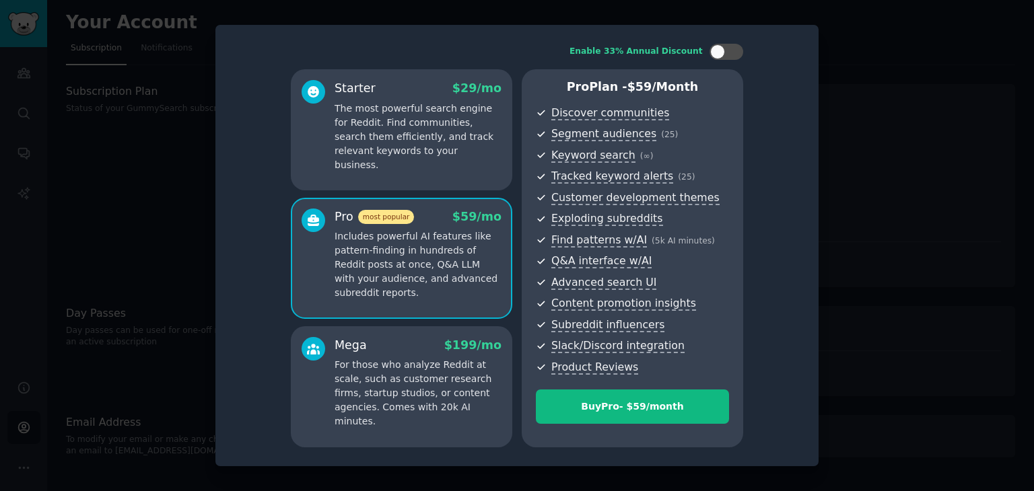
click at [403, 390] on p "For those who analyze Reddit at scale, such as customer research firms, startup…" at bounding box center [418, 393] width 167 height 71
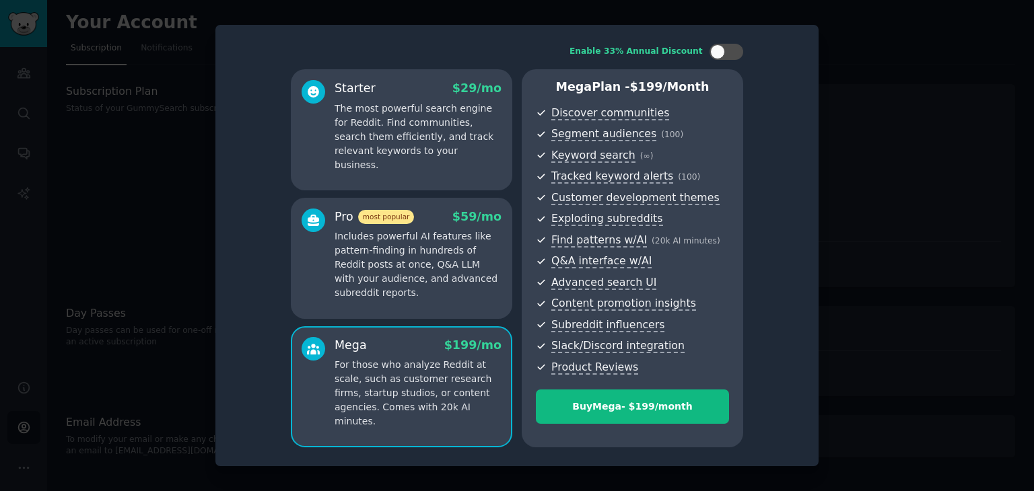
click at [439, 173] on div "Starter $ 29 /mo The most powerful search engine for Reddit. Find communities, …" at bounding box center [401, 129] width 221 height 121
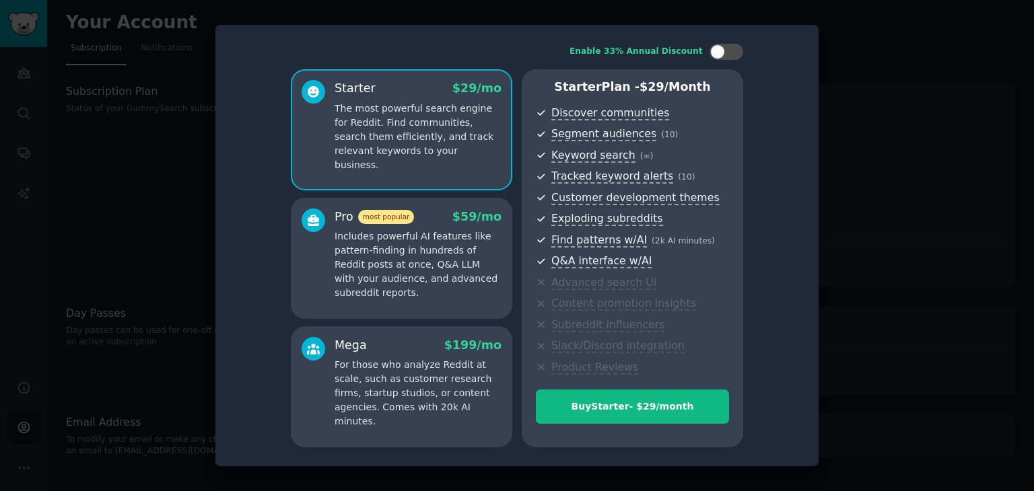
click at [773, 324] on div "Enable 33% Annual Discount Starter $ 29 /mo The most powerful search engine for…" at bounding box center [517, 245] width 584 height 423
click at [203, 182] on div at bounding box center [517, 245] width 1034 height 491
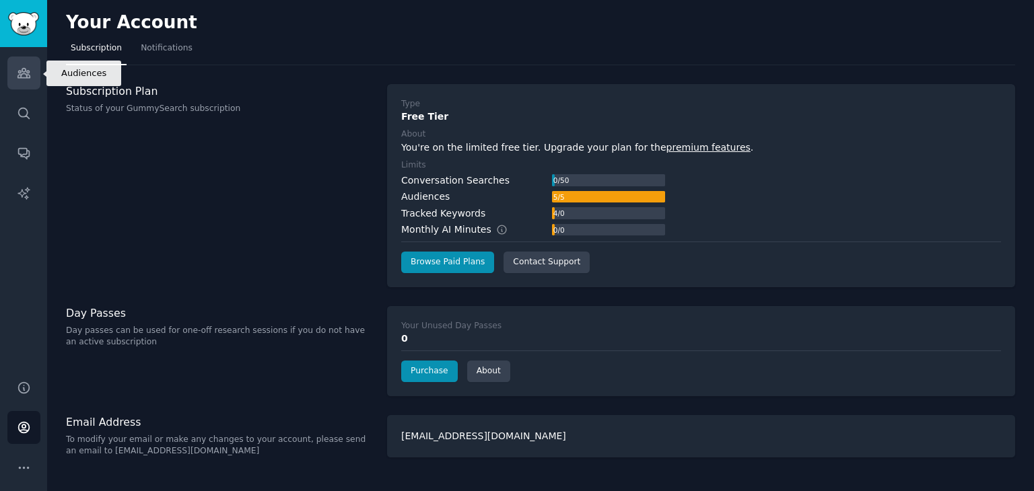
click at [22, 67] on icon "Sidebar" at bounding box center [24, 73] width 14 height 14
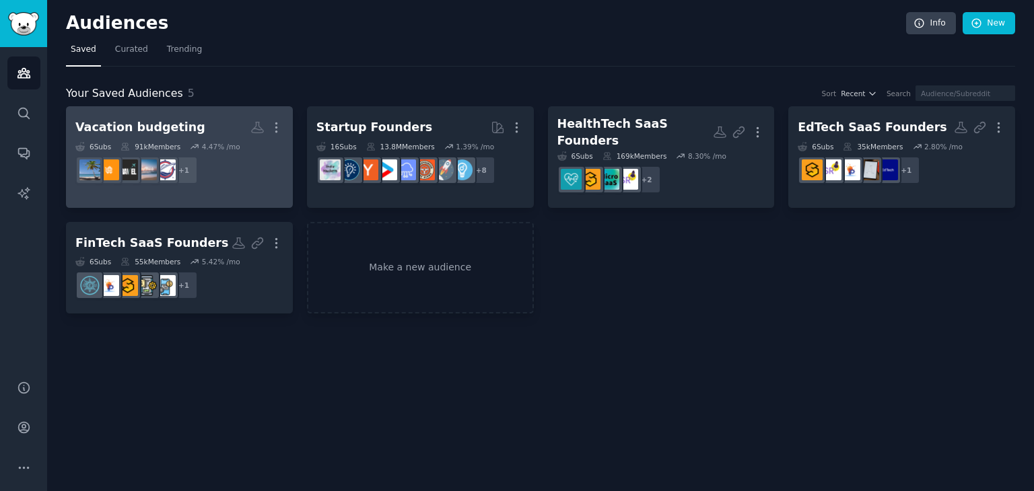
click at [230, 158] on dd "+ 1" at bounding box center [179, 170] width 208 height 38
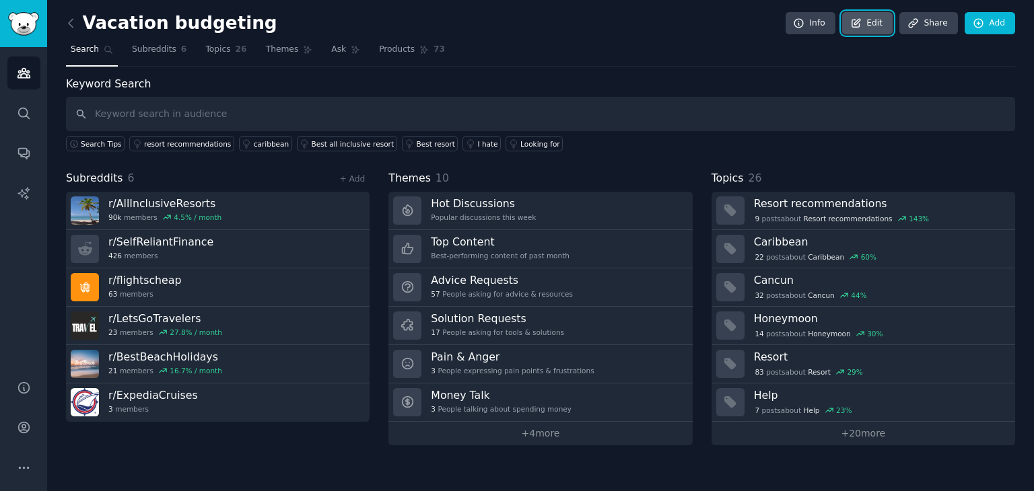
click at [883, 18] on link "Edit" at bounding box center [867, 23] width 50 height 23
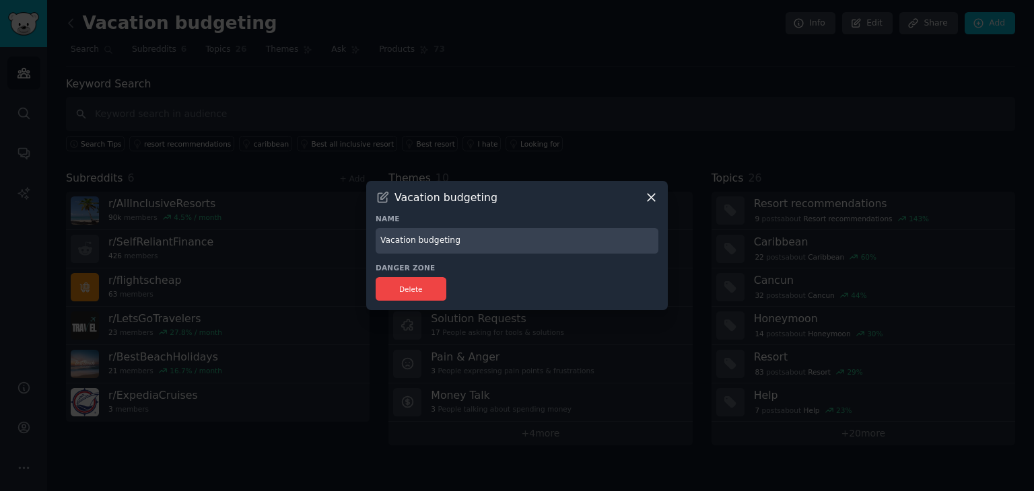
click at [654, 198] on icon at bounding box center [651, 198] width 14 height 14
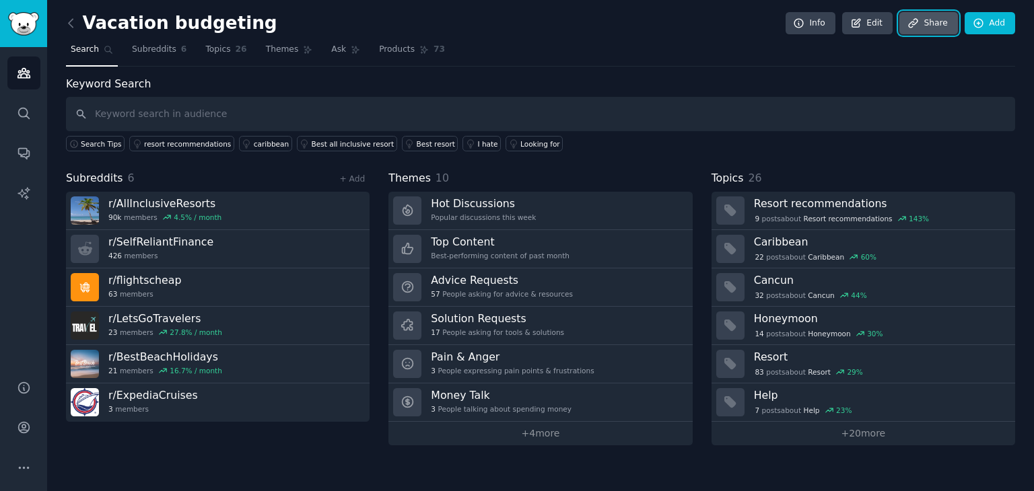
click at [939, 19] on link "Share" at bounding box center [928, 23] width 58 height 23
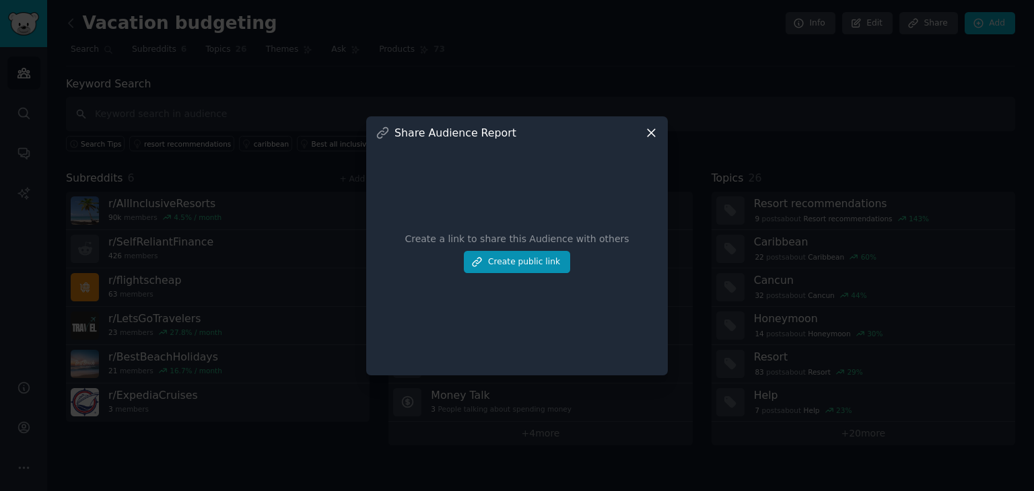
click at [654, 128] on icon at bounding box center [651, 133] width 14 height 14
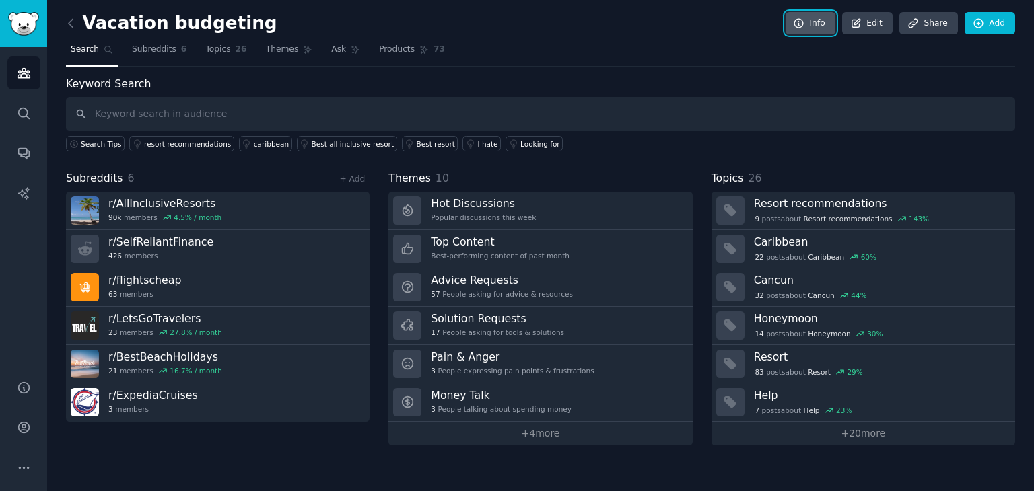
click at [803, 25] on icon at bounding box center [798, 23] width 9 height 9
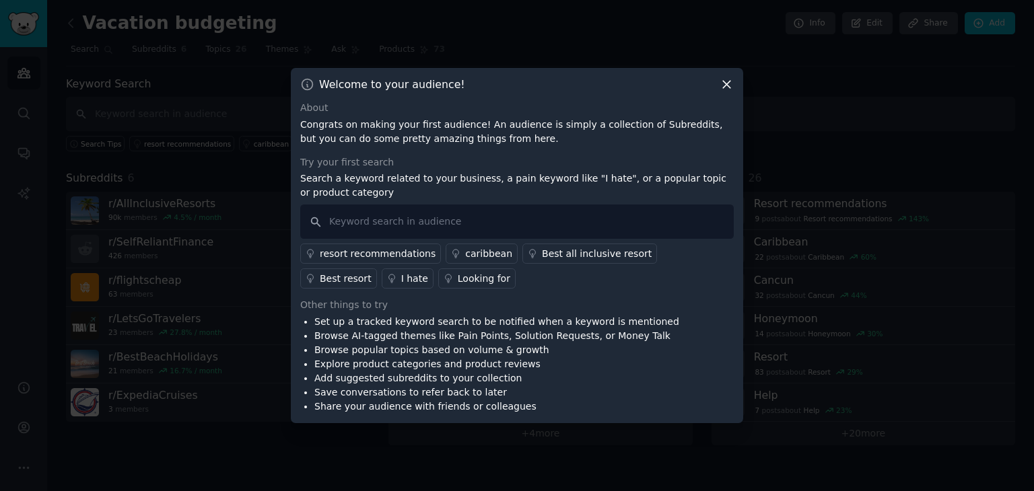
click at [730, 85] on icon at bounding box center [727, 84] width 14 height 14
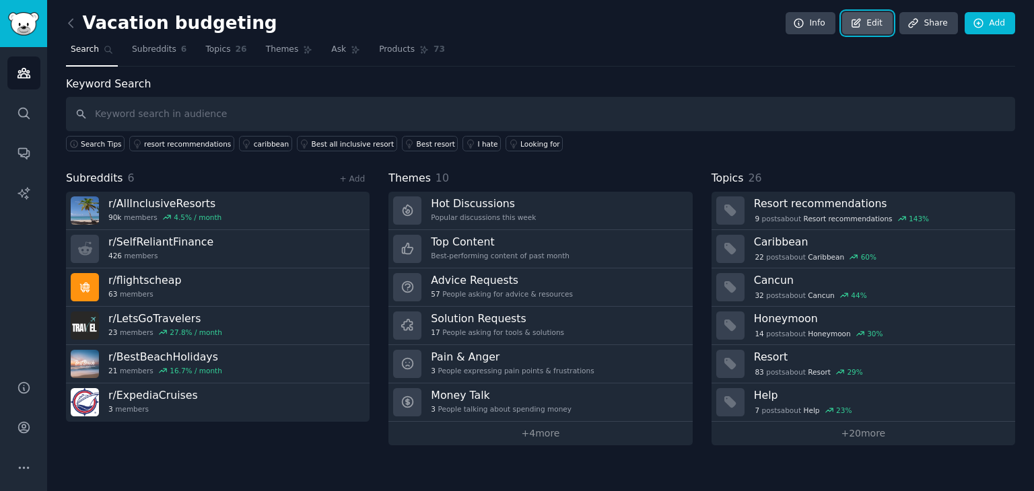
click at [872, 19] on link "Edit" at bounding box center [867, 23] width 50 height 23
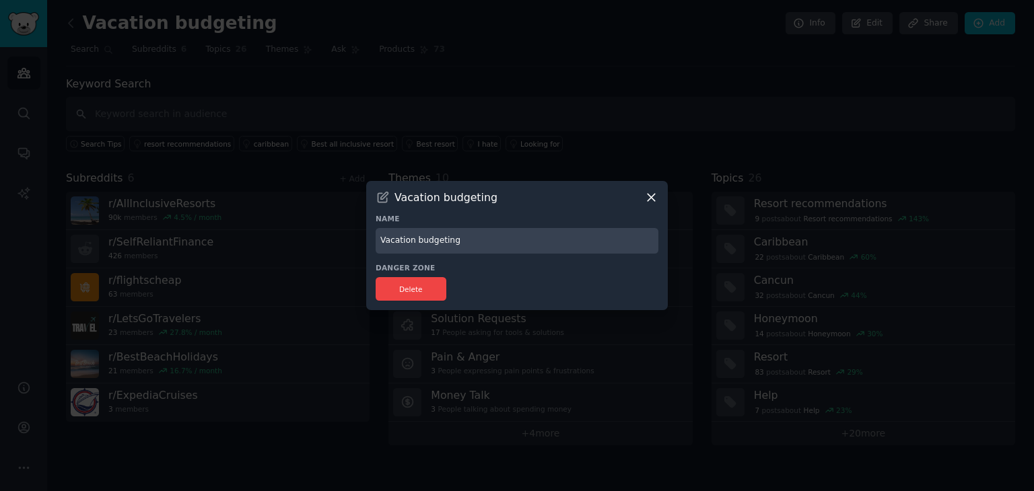
click at [652, 196] on icon at bounding box center [651, 197] width 7 height 7
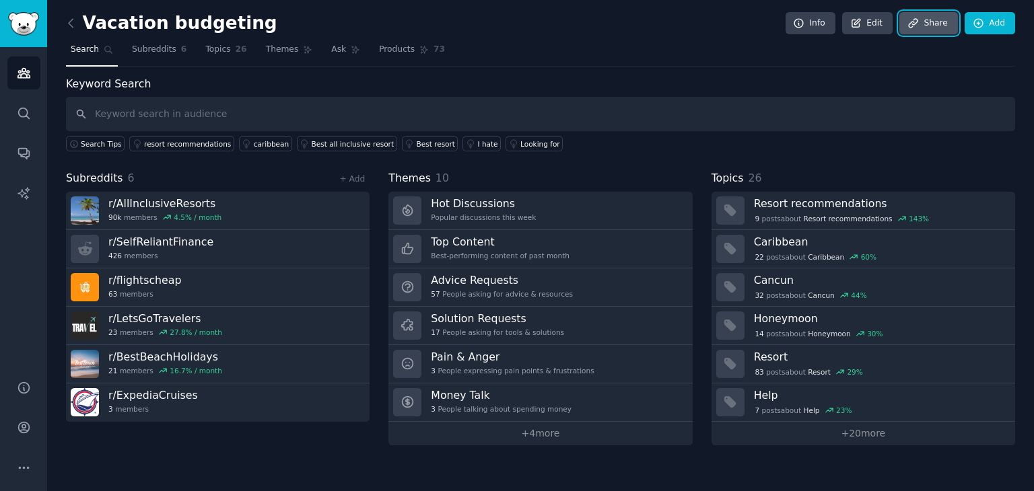
click at [933, 25] on link "Share" at bounding box center [928, 23] width 58 height 23
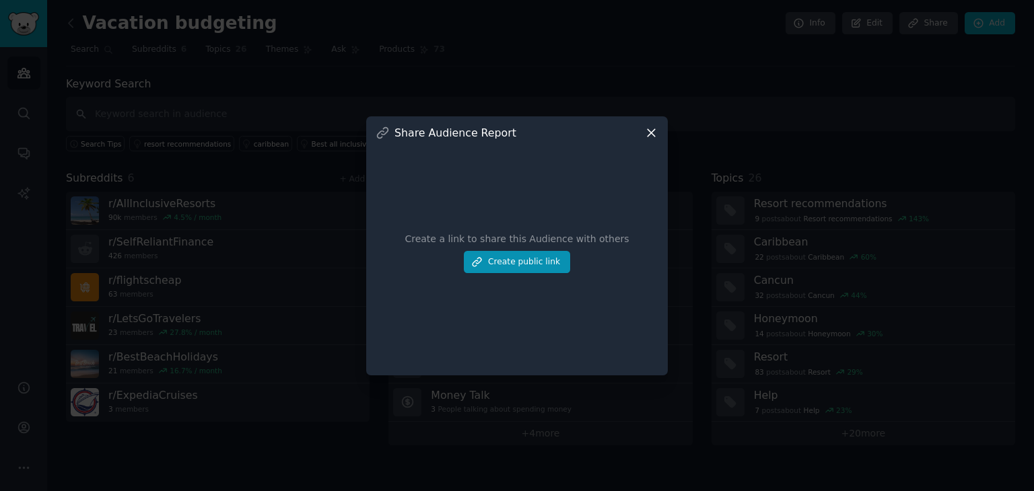
click at [650, 133] on icon at bounding box center [651, 132] width 7 height 7
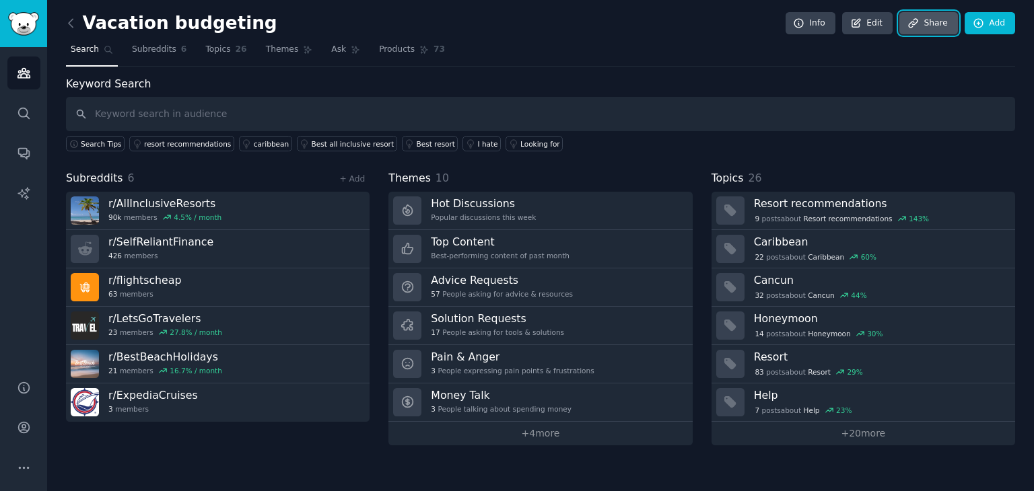
click at [932, 20] on link "Share" at bounding box center [928, 23] width 58 height 23
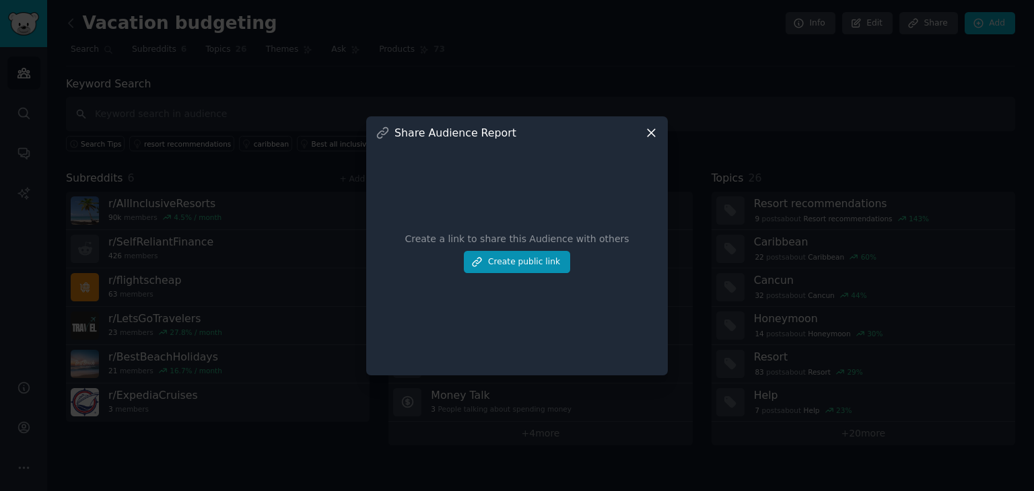
click at [829, 83] on div at bounding box center [517, 245] width 1034 height 491
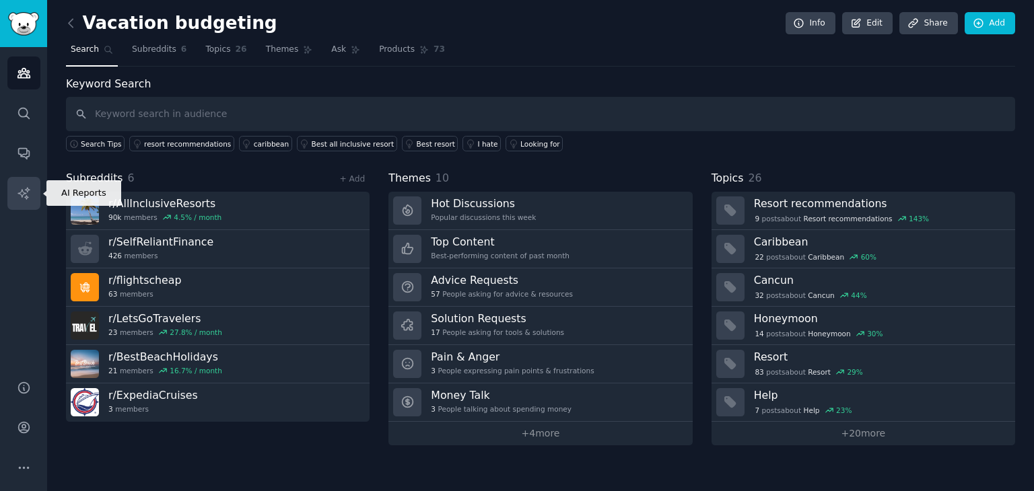
click at [24, 203] on link "AI Reports" at bounding box center [23, 193] width 33 height 33
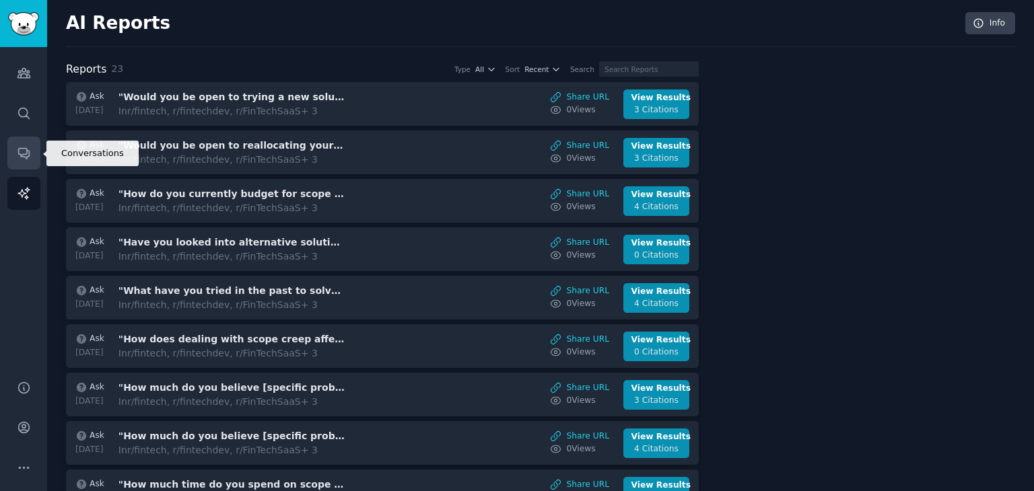
click at [29, 149] on icon "Sidebar" at bounding box center [24, 153] width 14 height 14
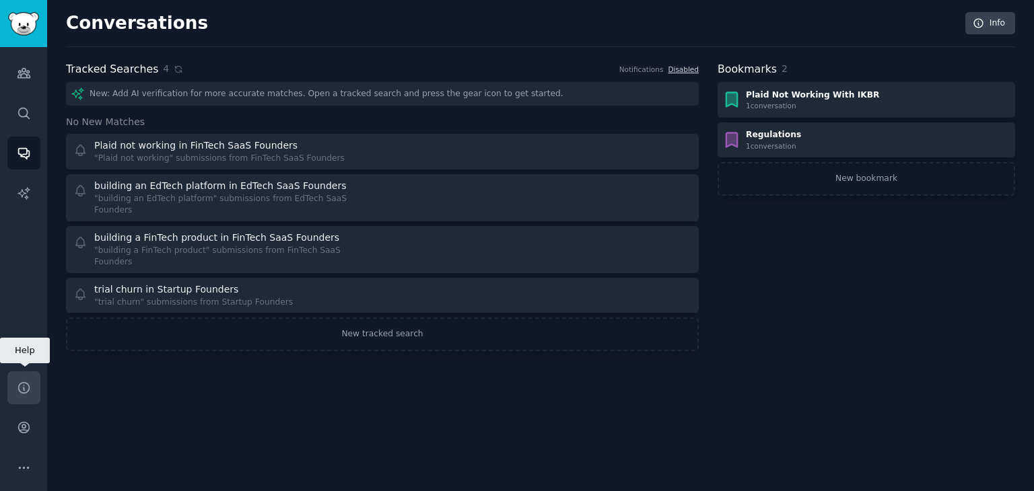
click at [28, 390] on icon "Sidebar" at bounding box center [23, 387] width 11 height 11
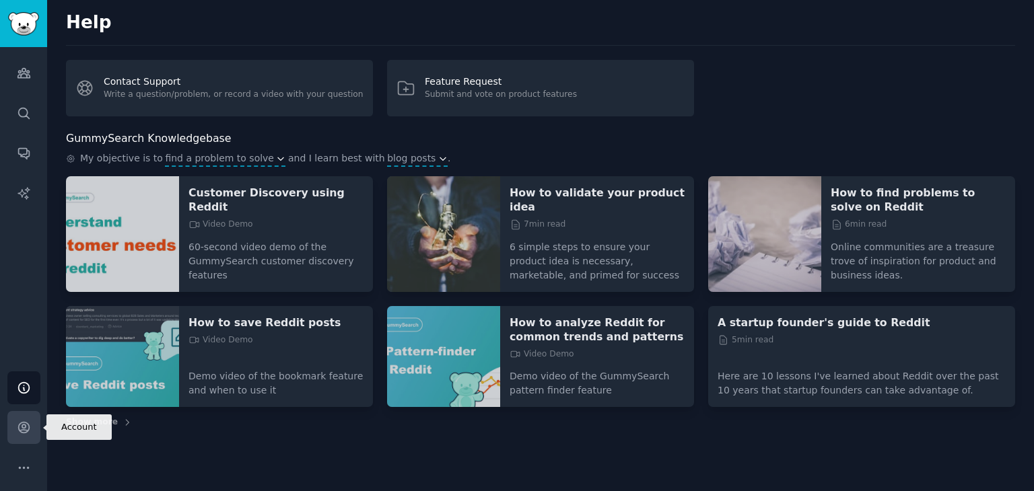
click at [21, 423] on icon "Sidebar" at bounding box center [23, 428] width 11 height 11
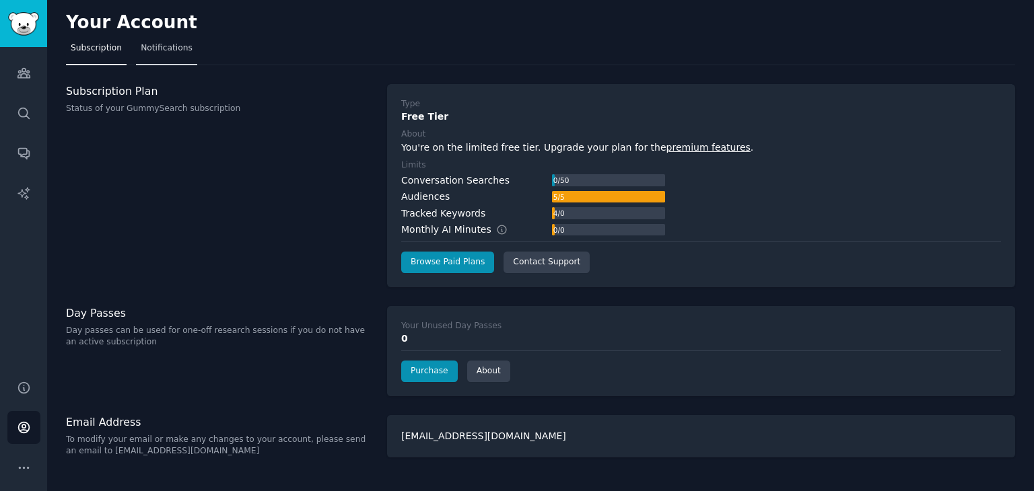
click at [140, 55] on link "Notifications" at bounding box center [166, 52] width 61 height 28
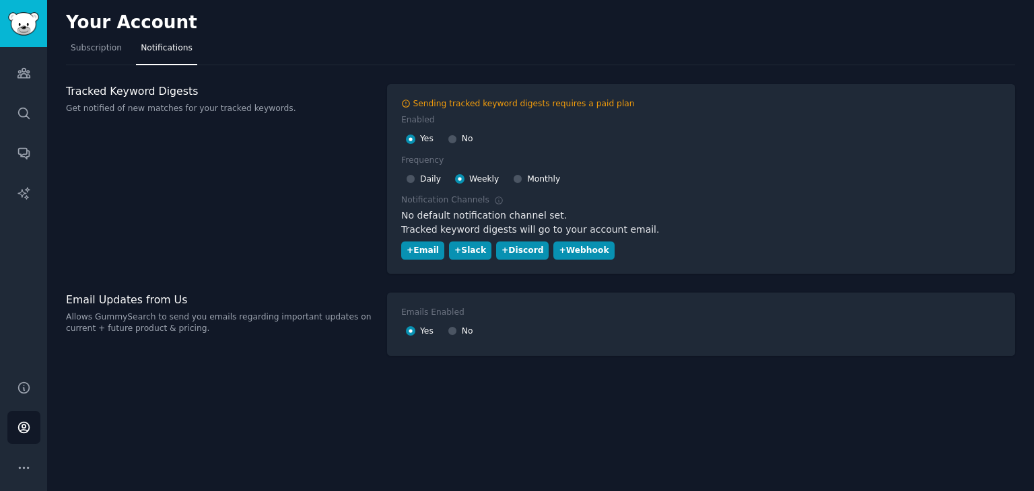
click at [0, 100] on div "Audiences Search Conversations AI Reports" at bounding box center [23, 205] width 47 height 317
click at [12, 78] on link "Audiences" at bounding box center [23, 73] width 33 height 33
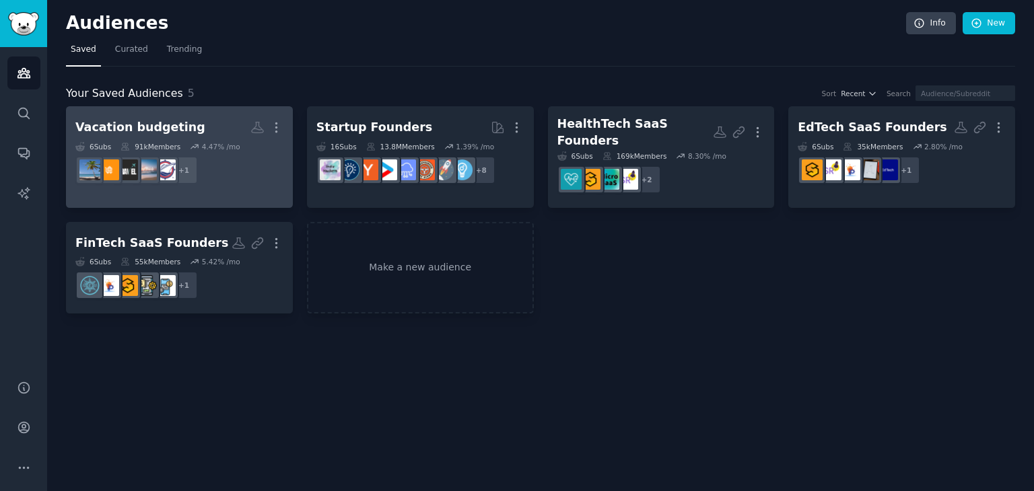
click at [170, 133] on div "Vacation budgeting" at bounding box center [140, 127] width 130 height 17
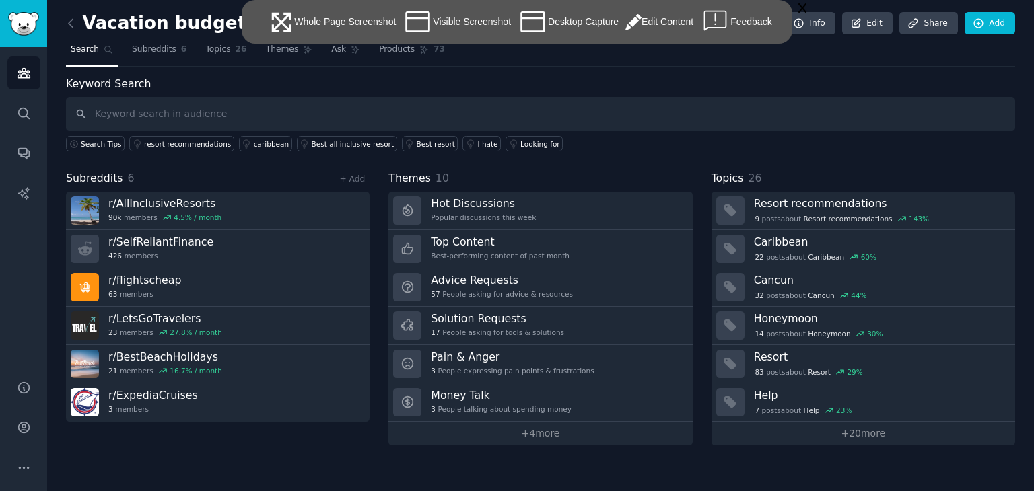
click at [337, 28] on div "Whole Page Screenshot" at bounding box center [332, 22] width 127 height 30
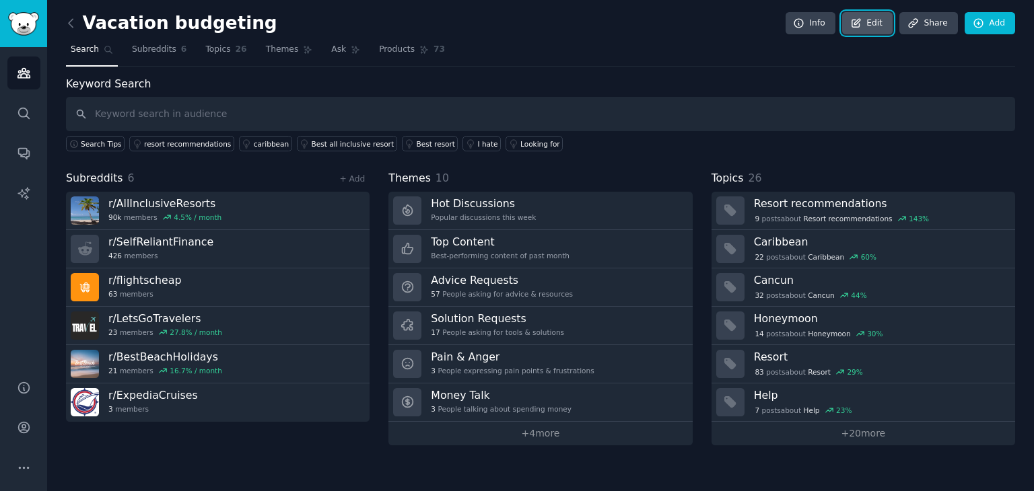
click at [860, 22] on icon at bounding box center [856, 23] width 8 height 8
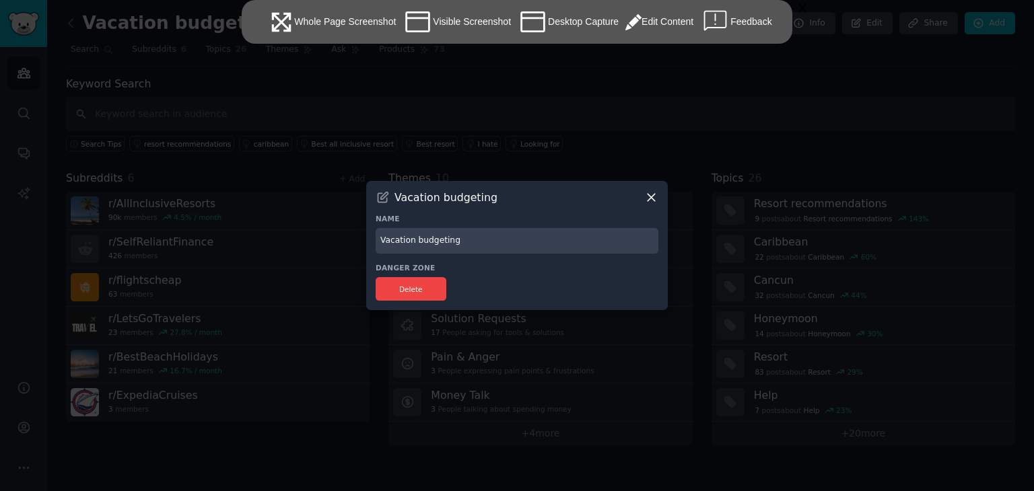
click at [484, 22] on div "Visible Screenshot" at bounding box center [457, 22] width 108 height 30
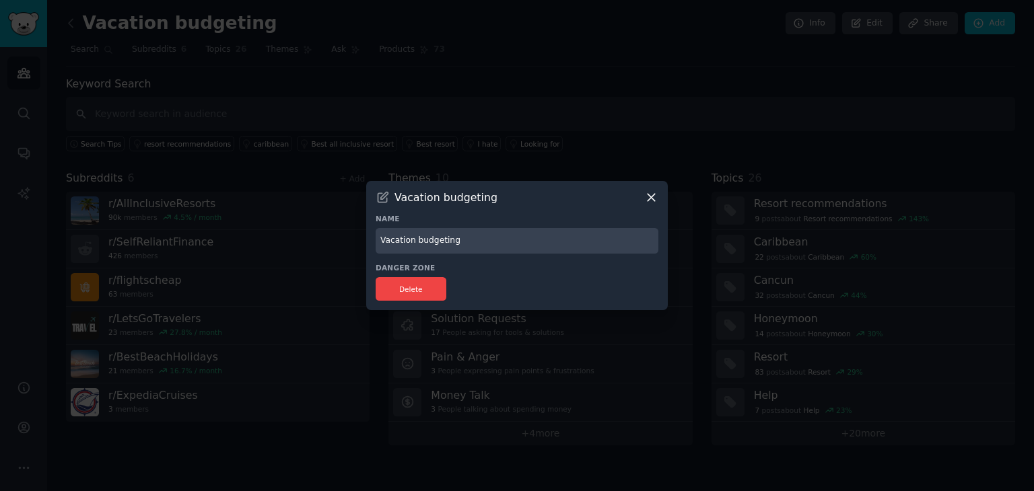
click at [654, 195] on icon at bounding box center [651, 197] width 7 height 7
